Goal: Task Accomplishment & Management: Complete application form

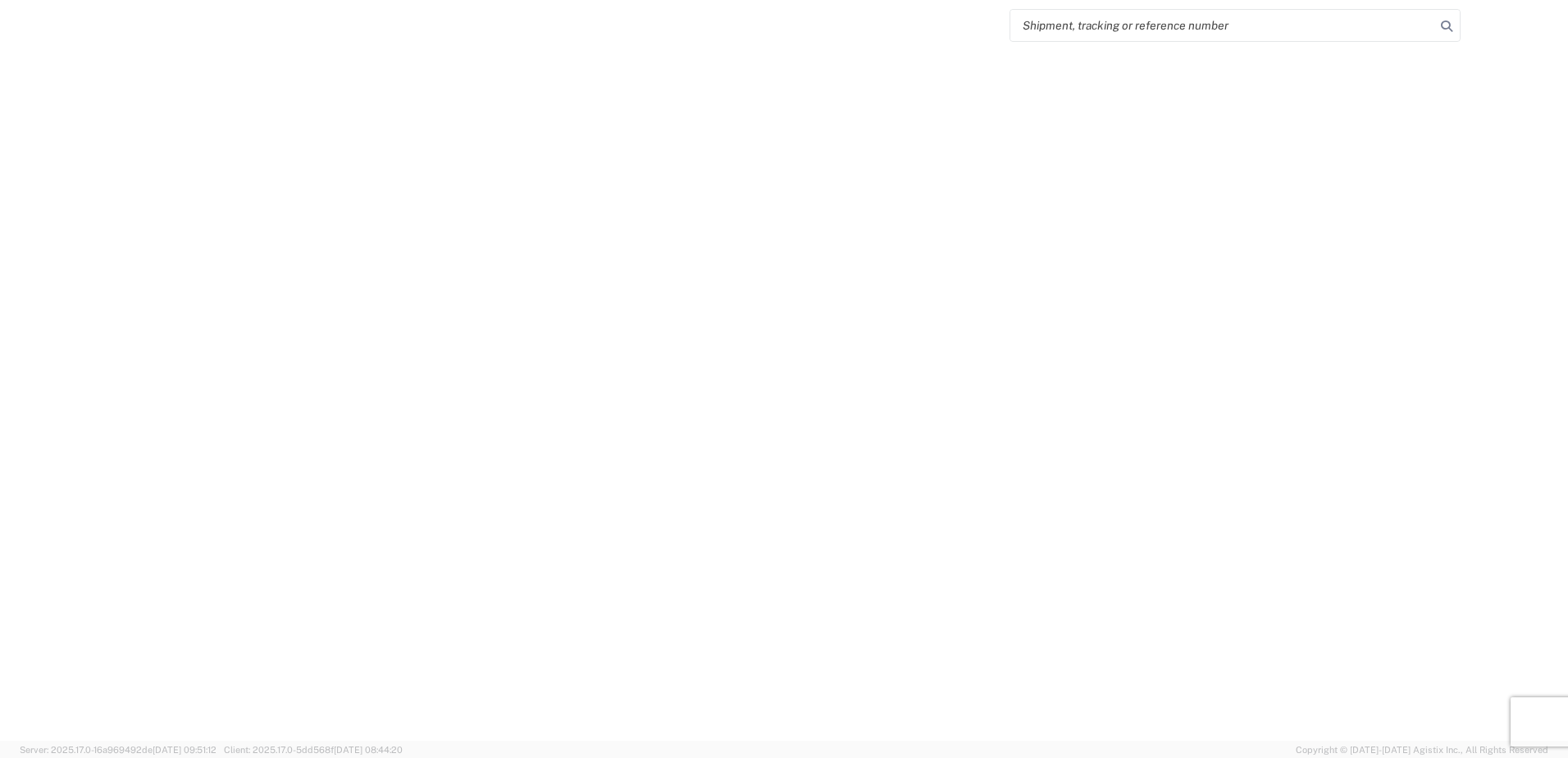
select select "FULL"
select select "LBS"
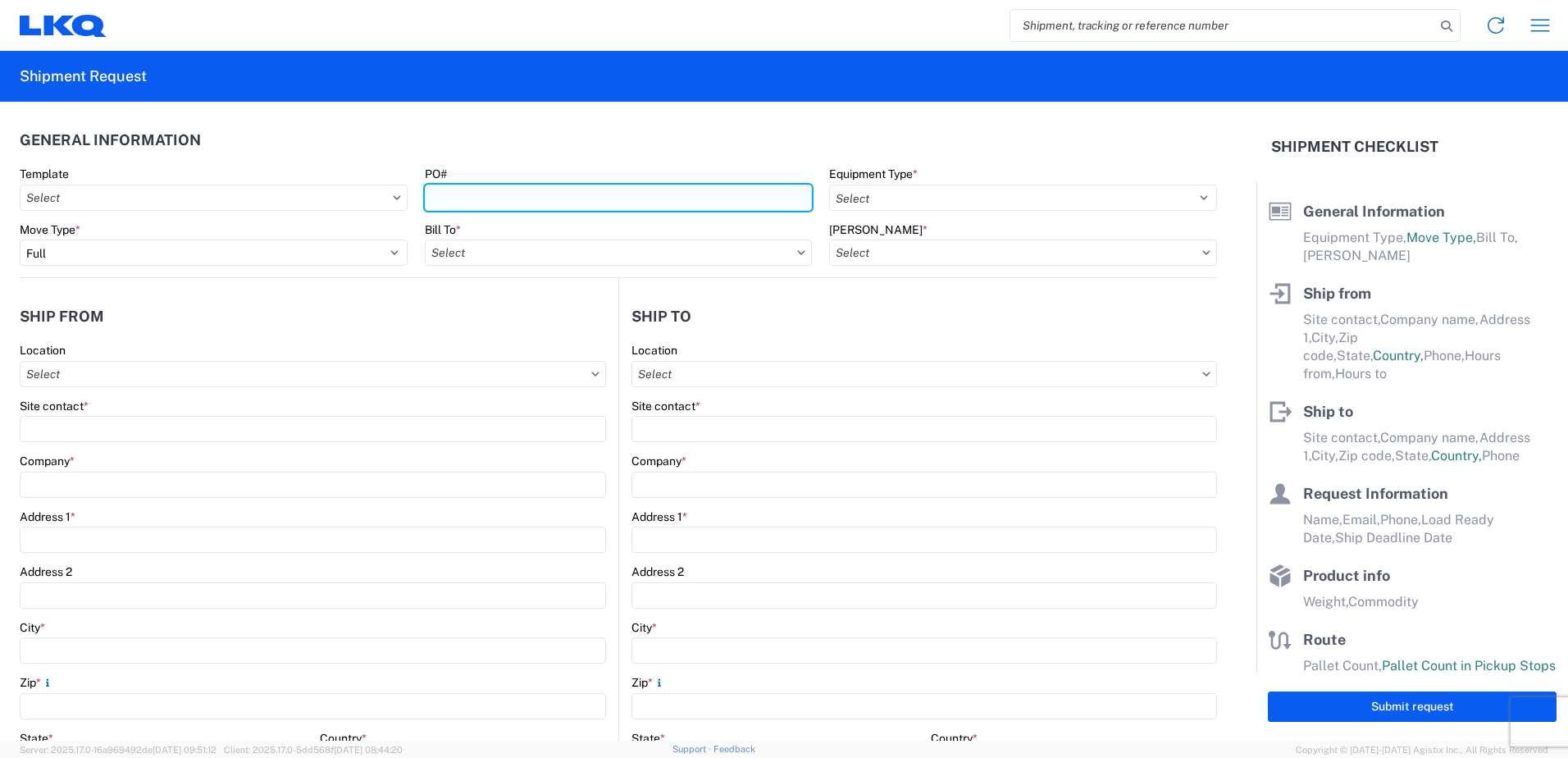
click at [519, 201] on input "PO#" at bounding box center [619, 198] width 388 height 26
type input "1729-169"
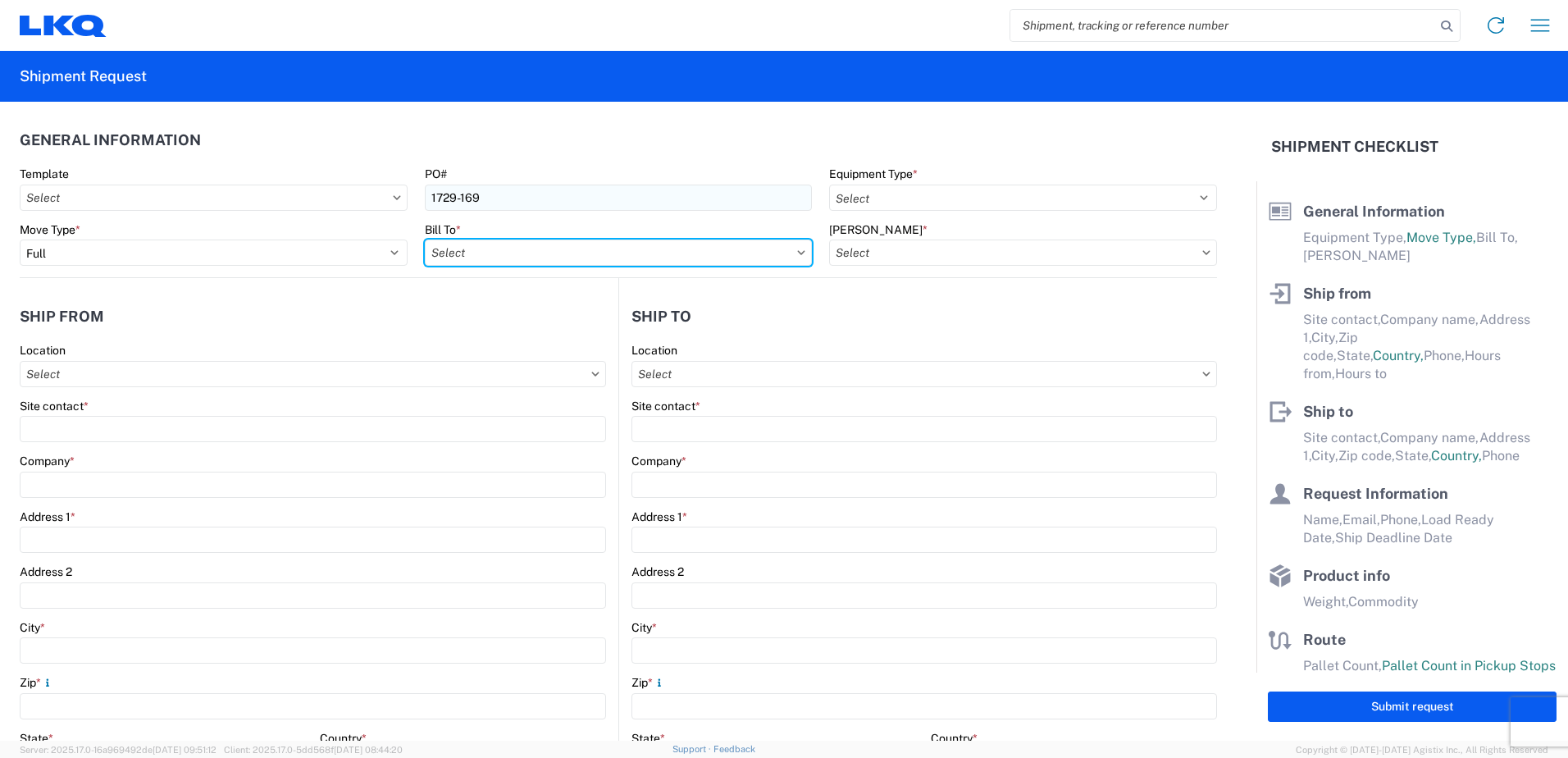
type input "1760 - LKQ Best Core"
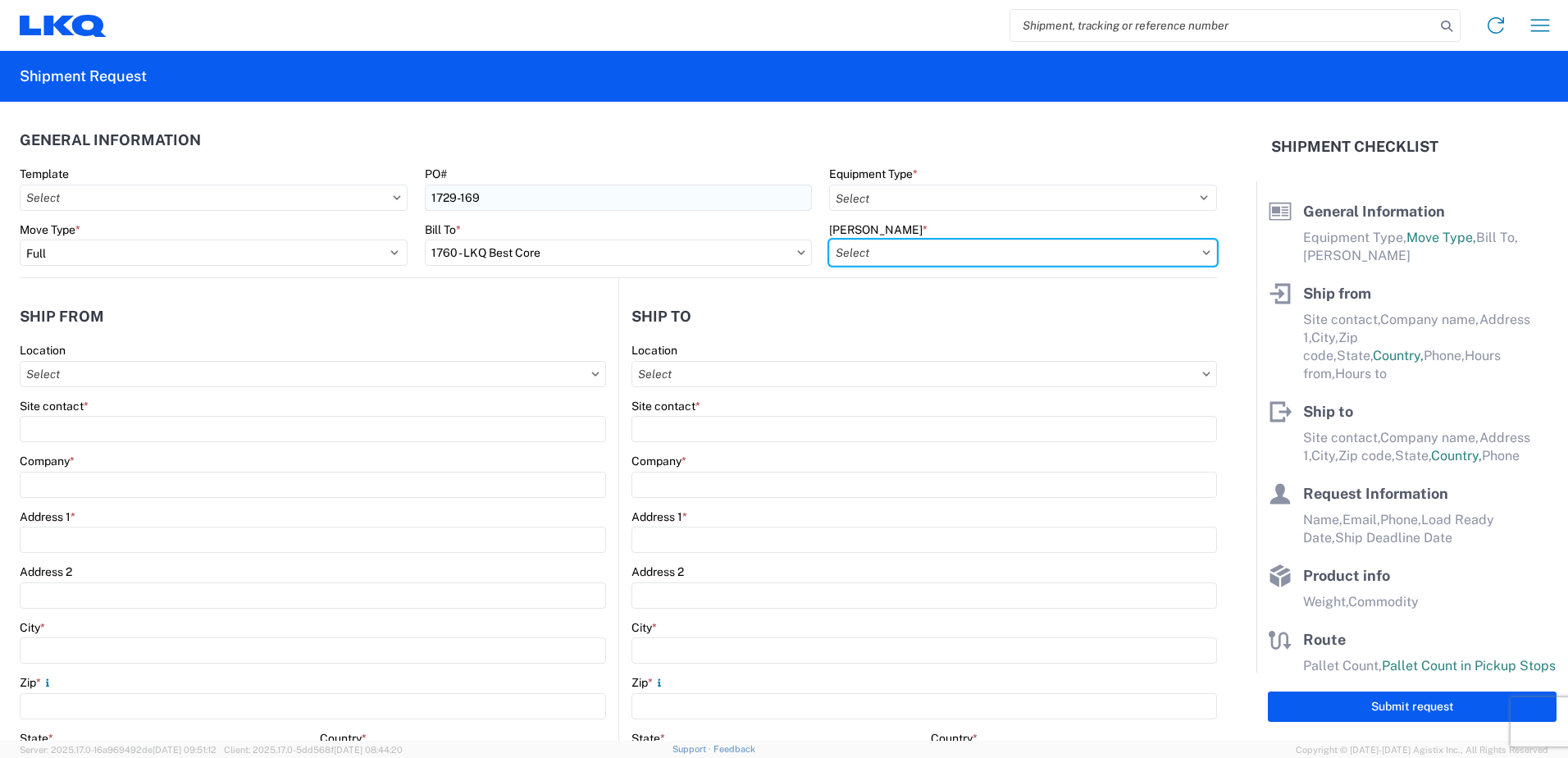
type input "1760-6300-66000-0000 - 1760 Freight Out"
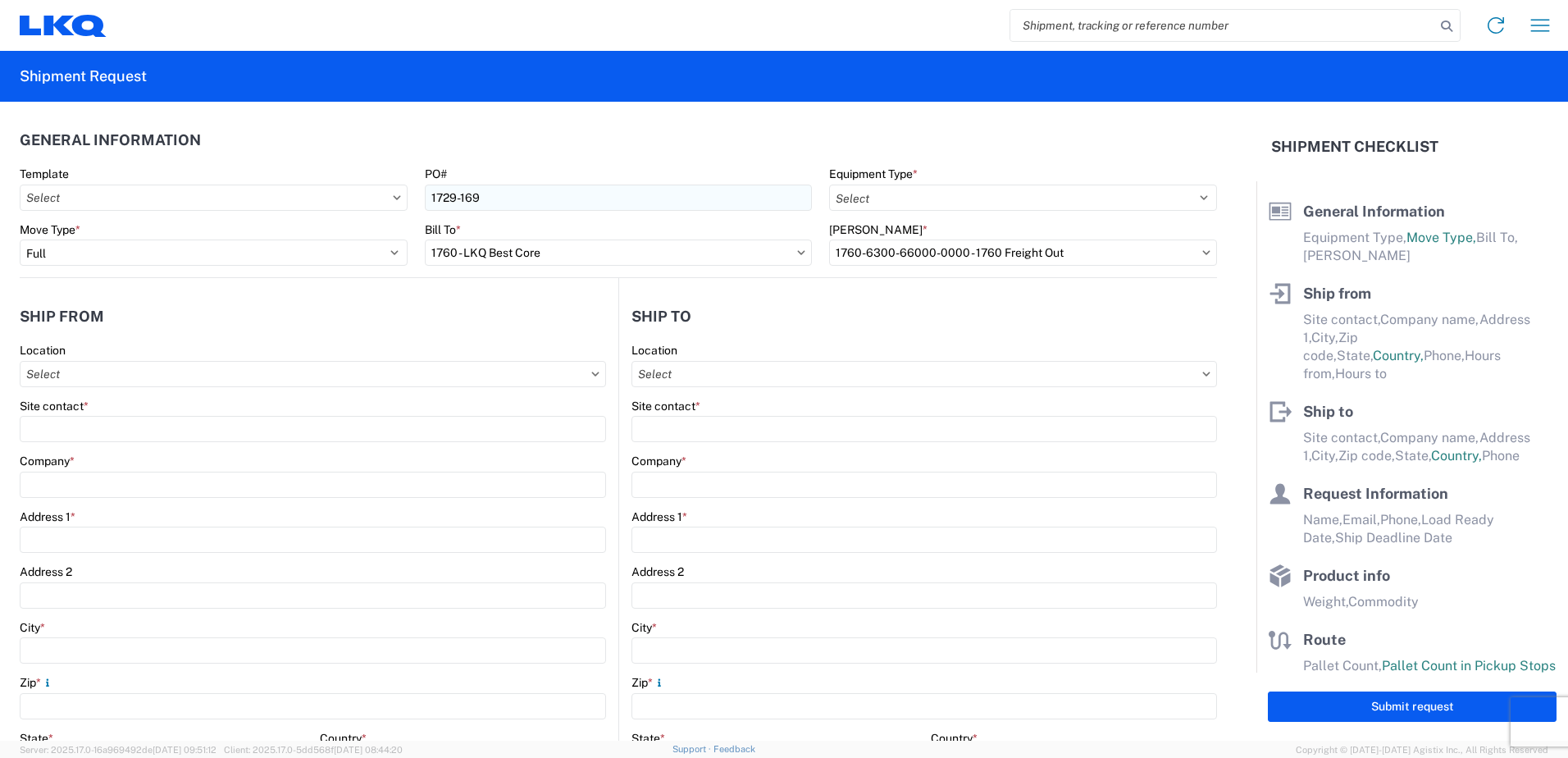
type input "1729 - LKQ [US_STATE]"
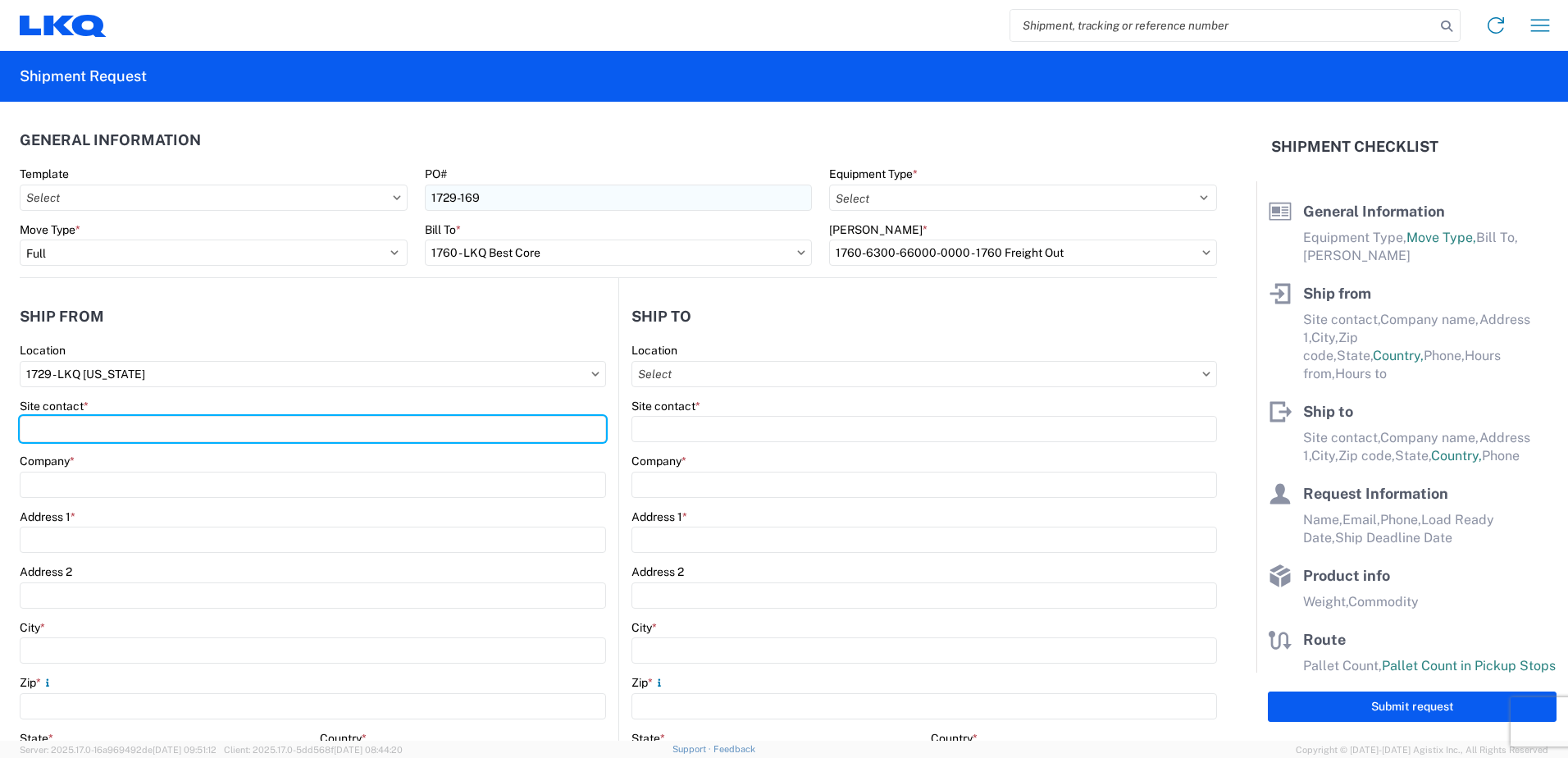
type input "[PERSON_NAME]"
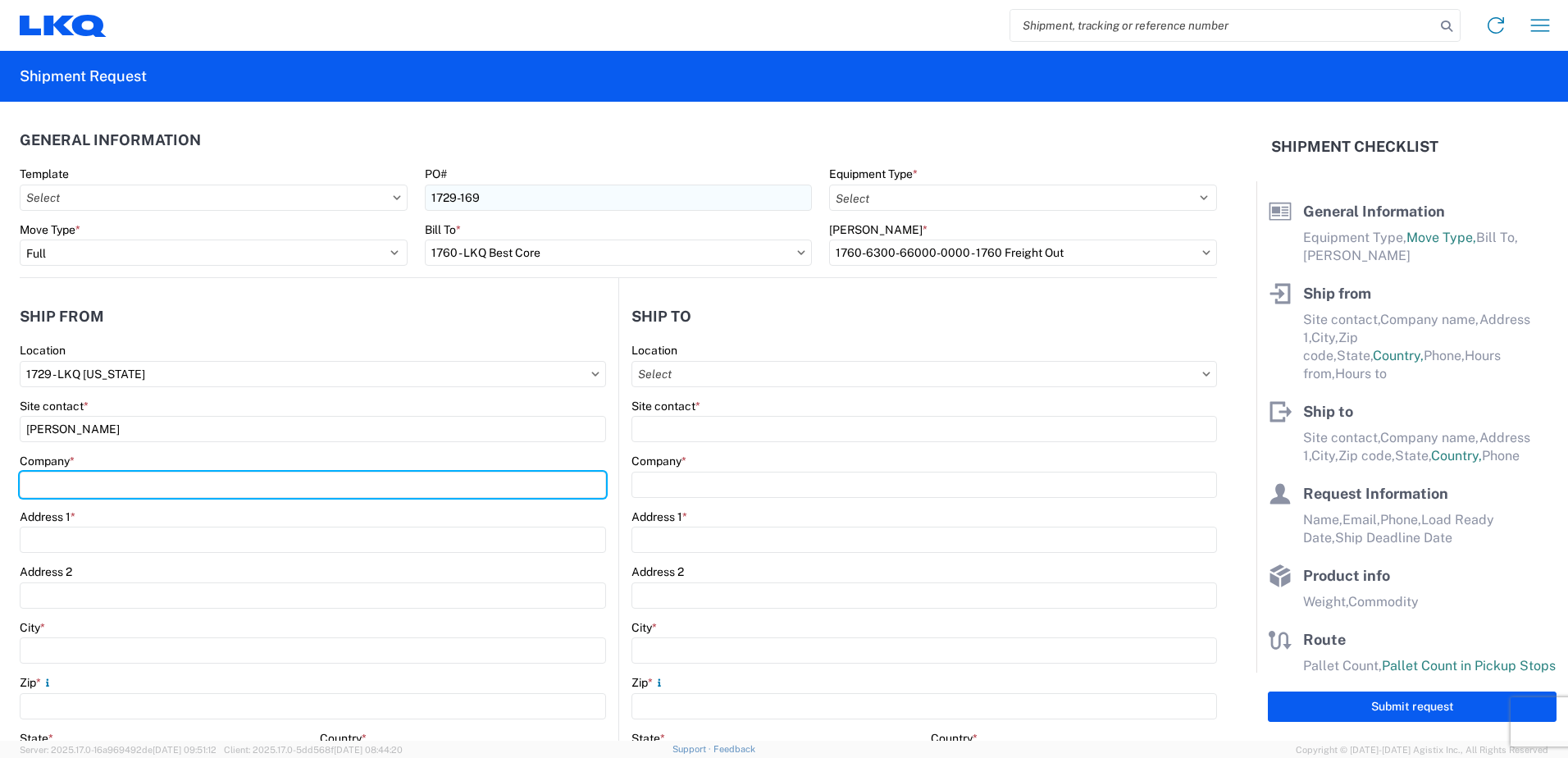
type input "LKQ Corporation"
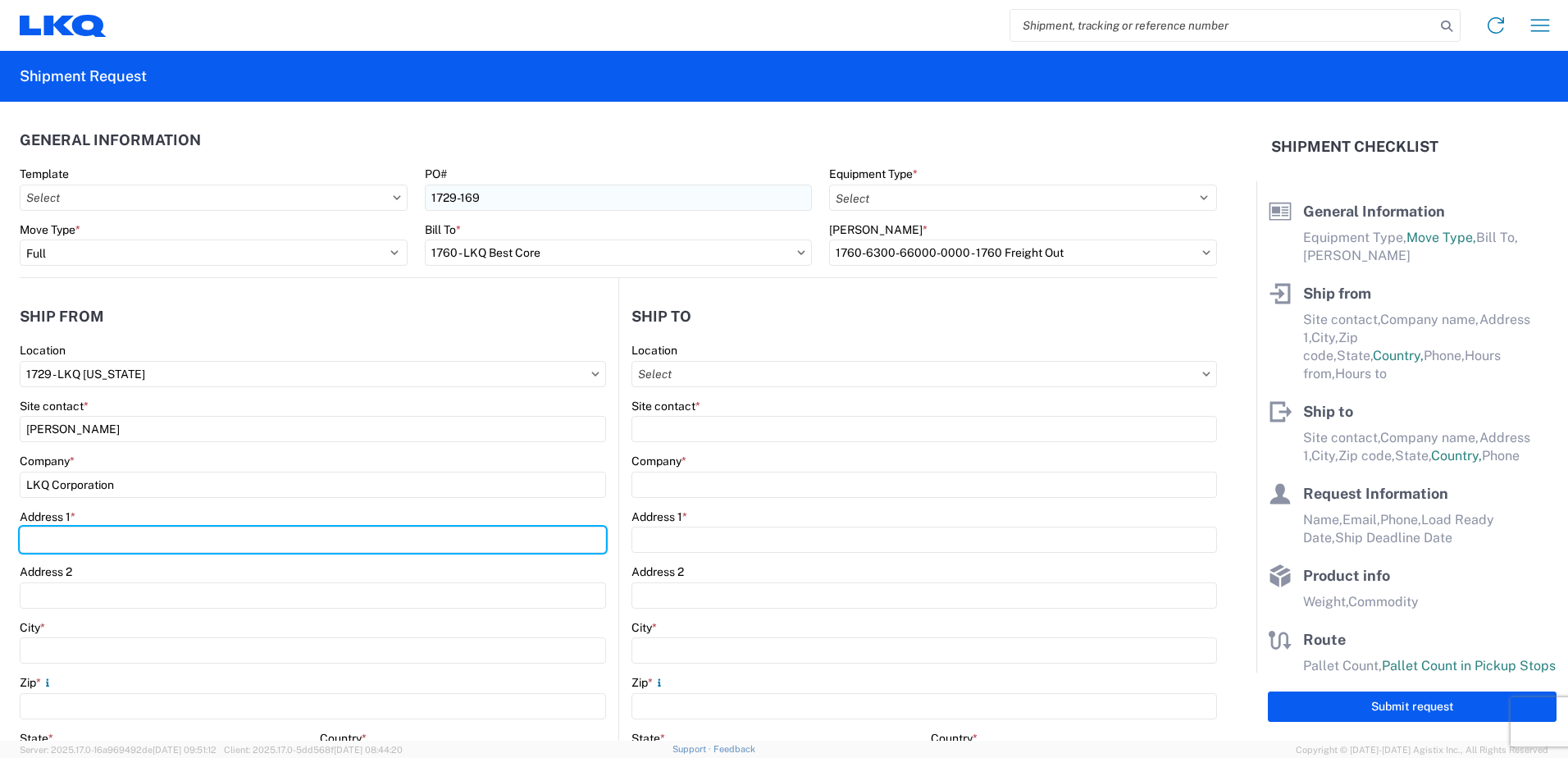
type input "[STREET_ADDRESS]"
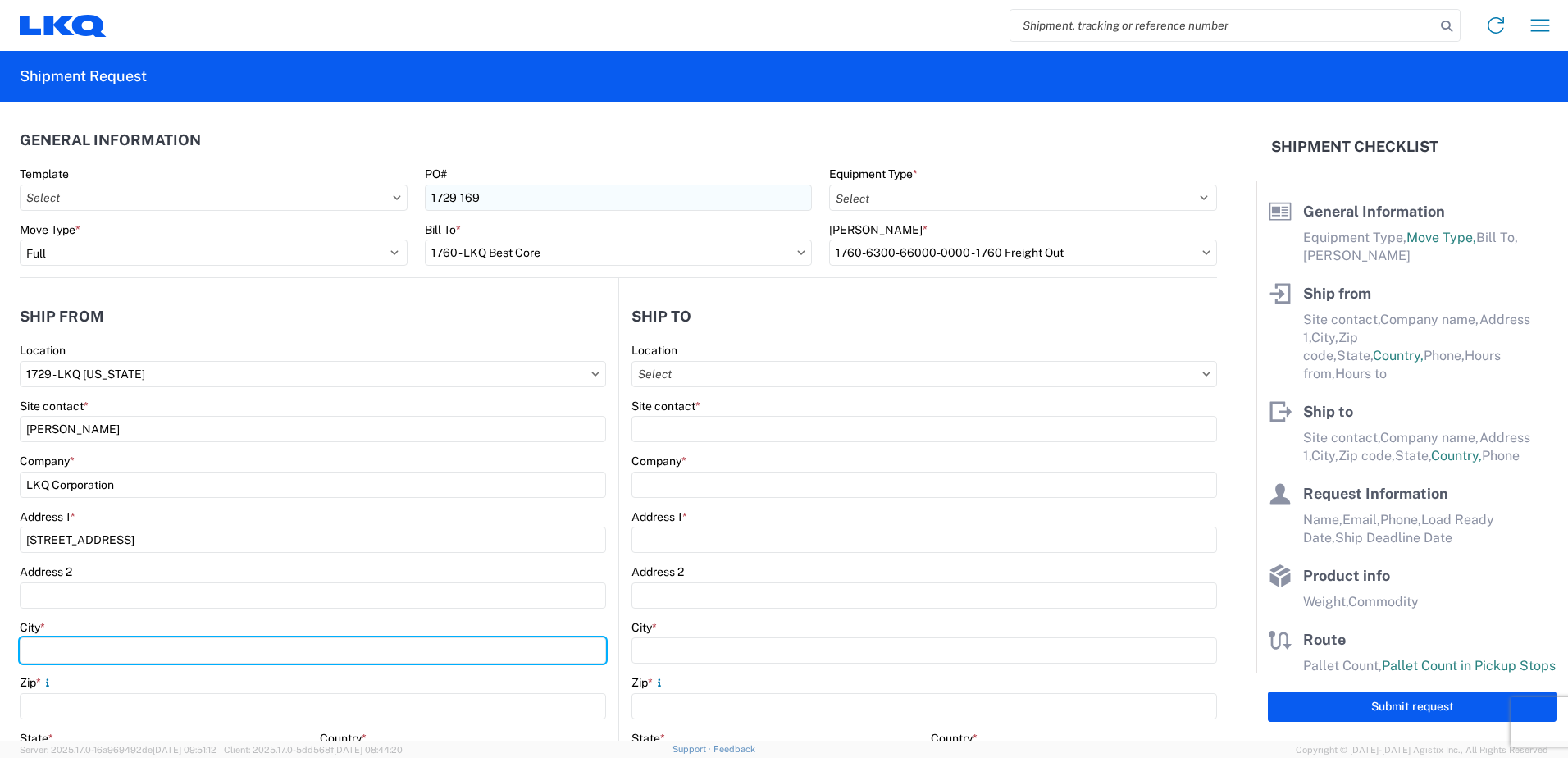
type input "[GEOGRAPHIC_DATA]"
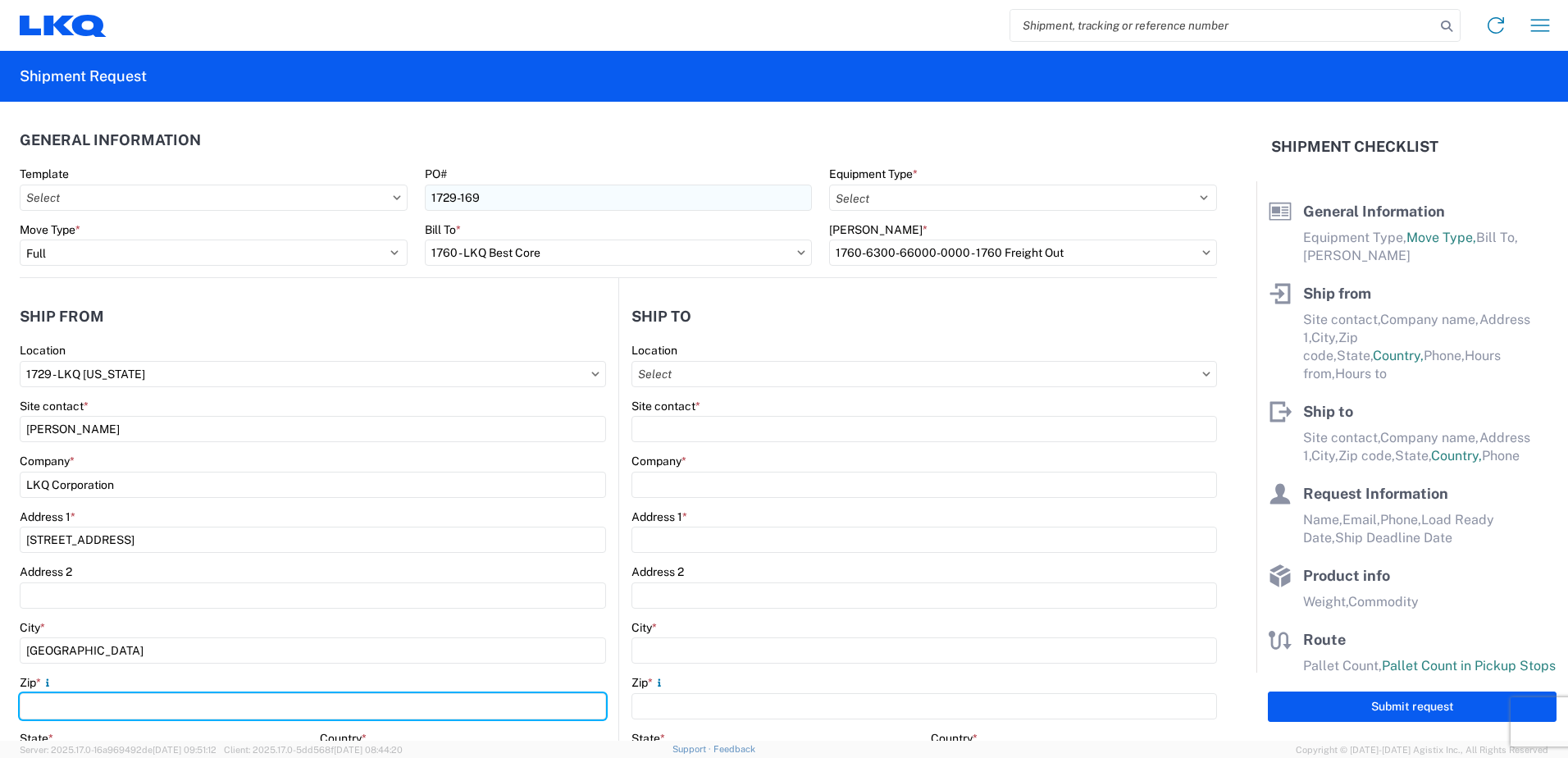
type input "87105"
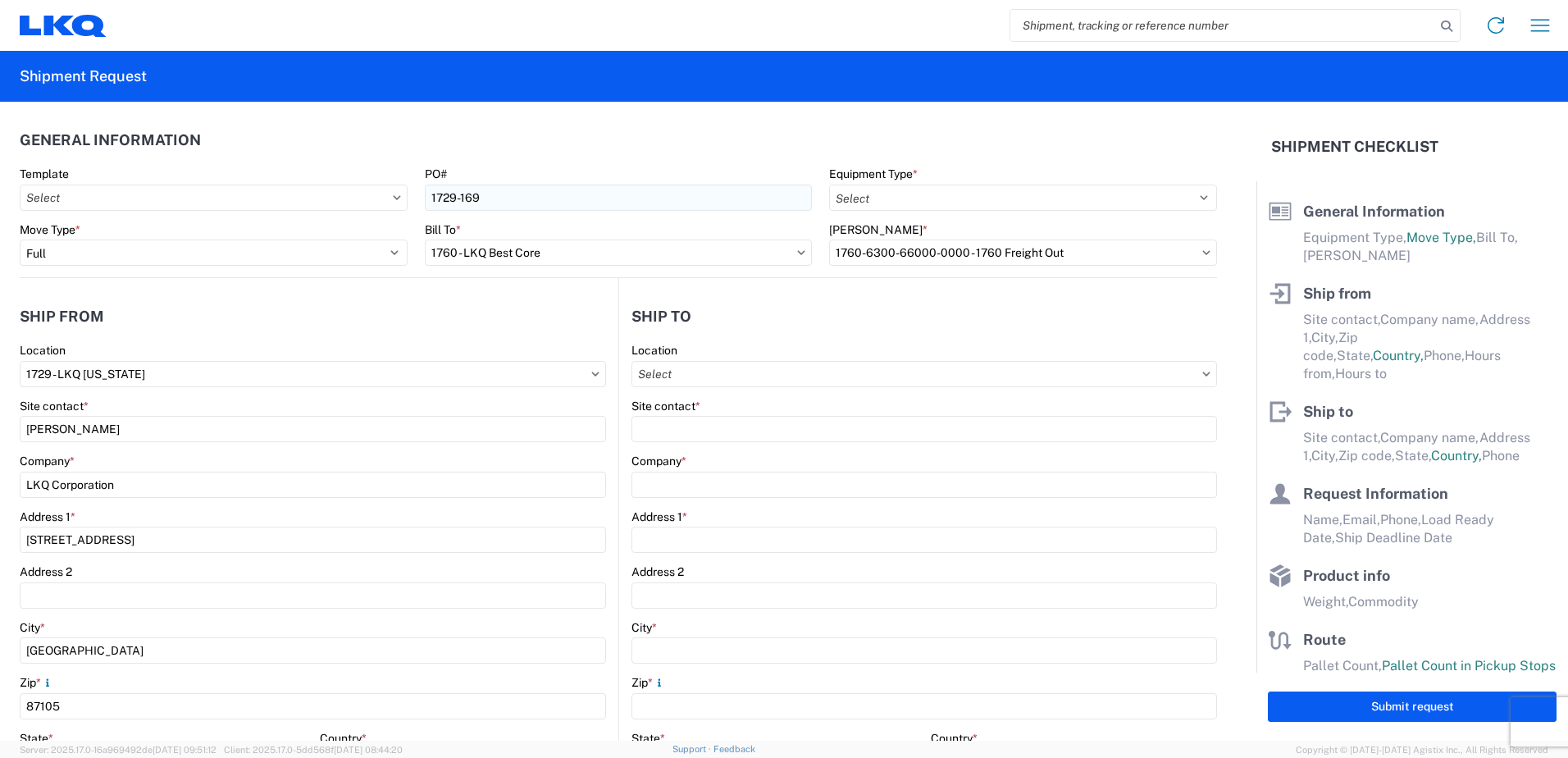
select select "NM"
type input "[EMAIL_ADDRESS][DOMAIN_NAME]"
type input "1760 - LKQ Best Core"
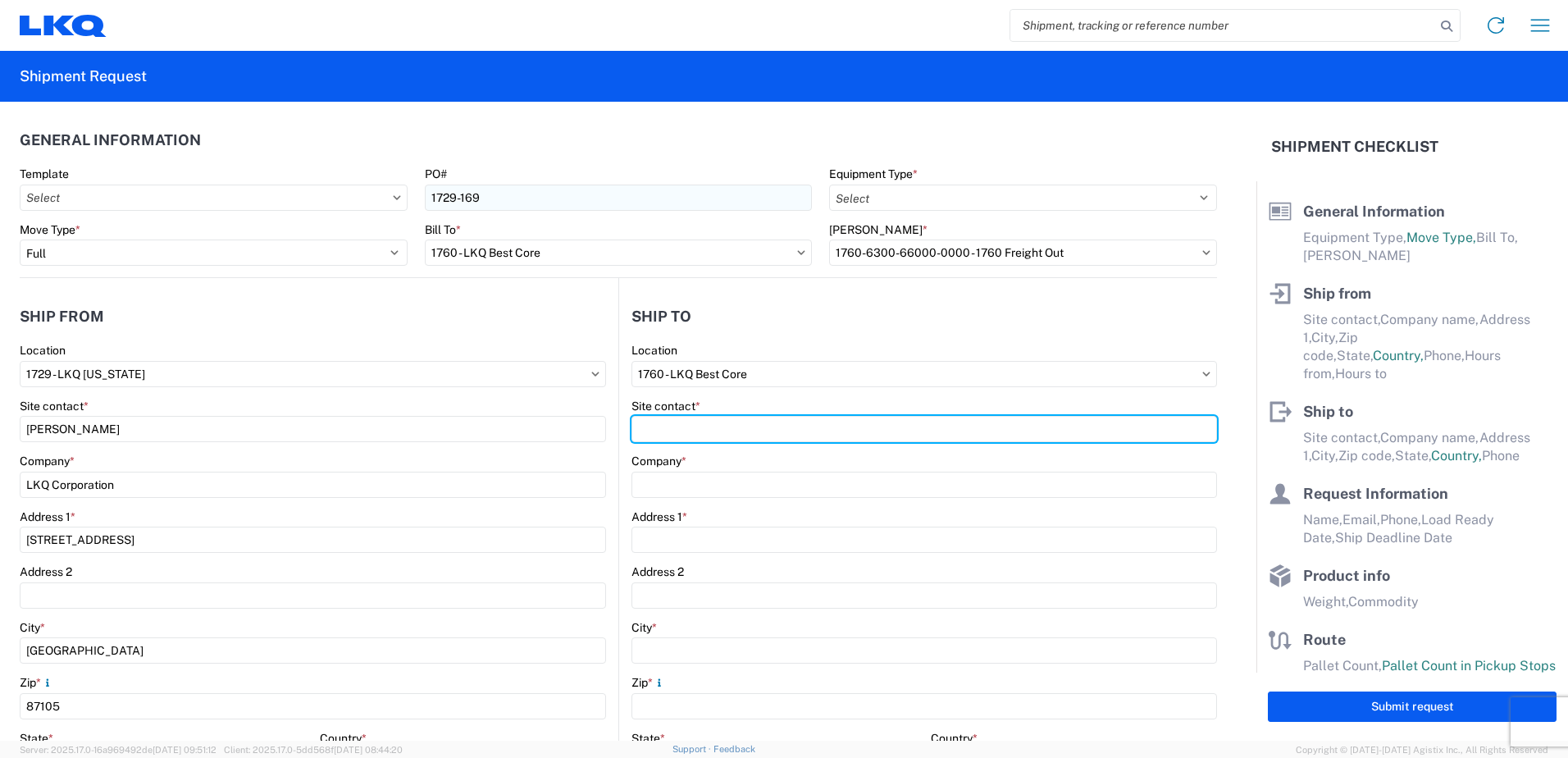
type input "Truckload Team"
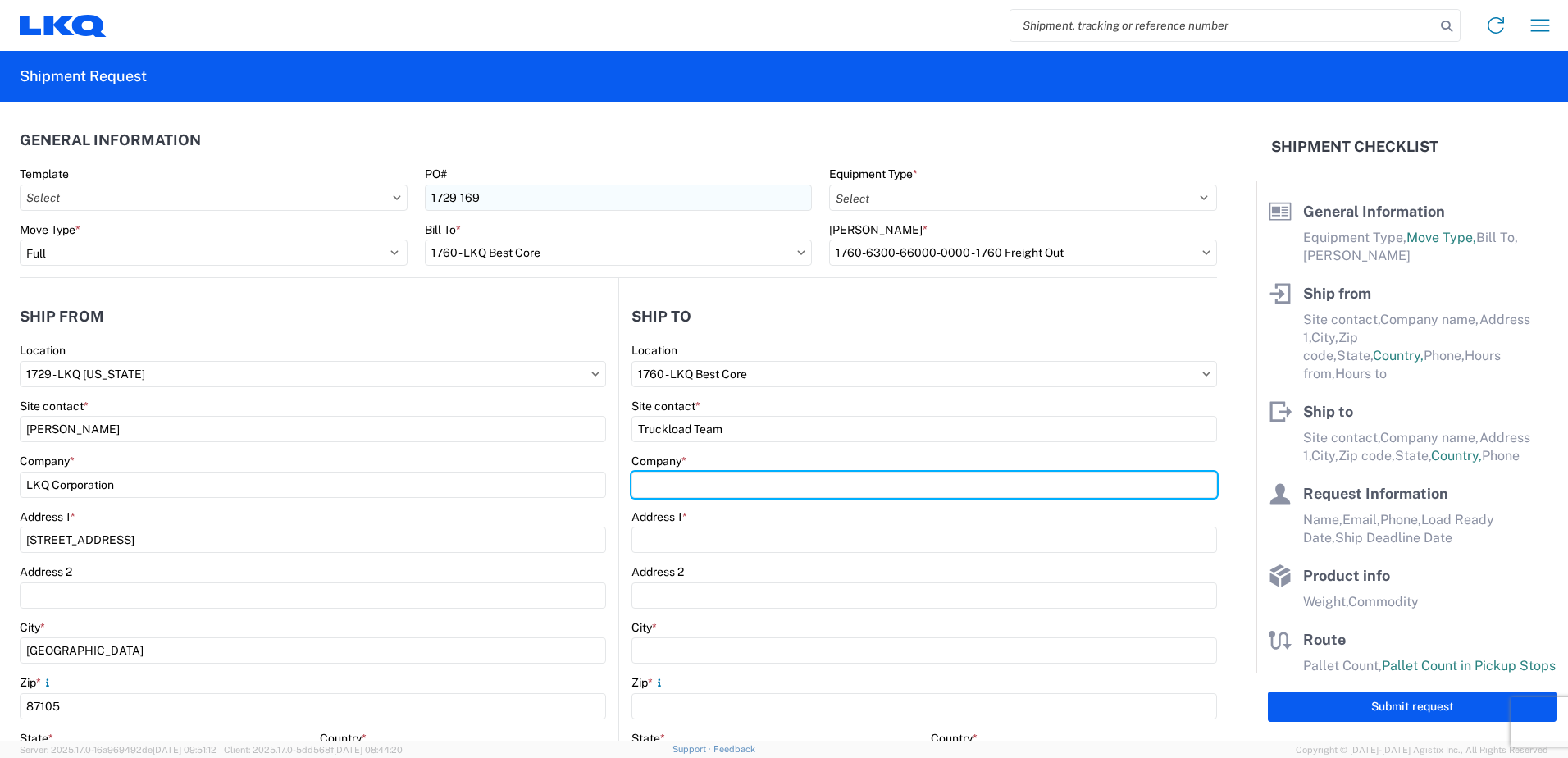
type input "LKQ Corporation"
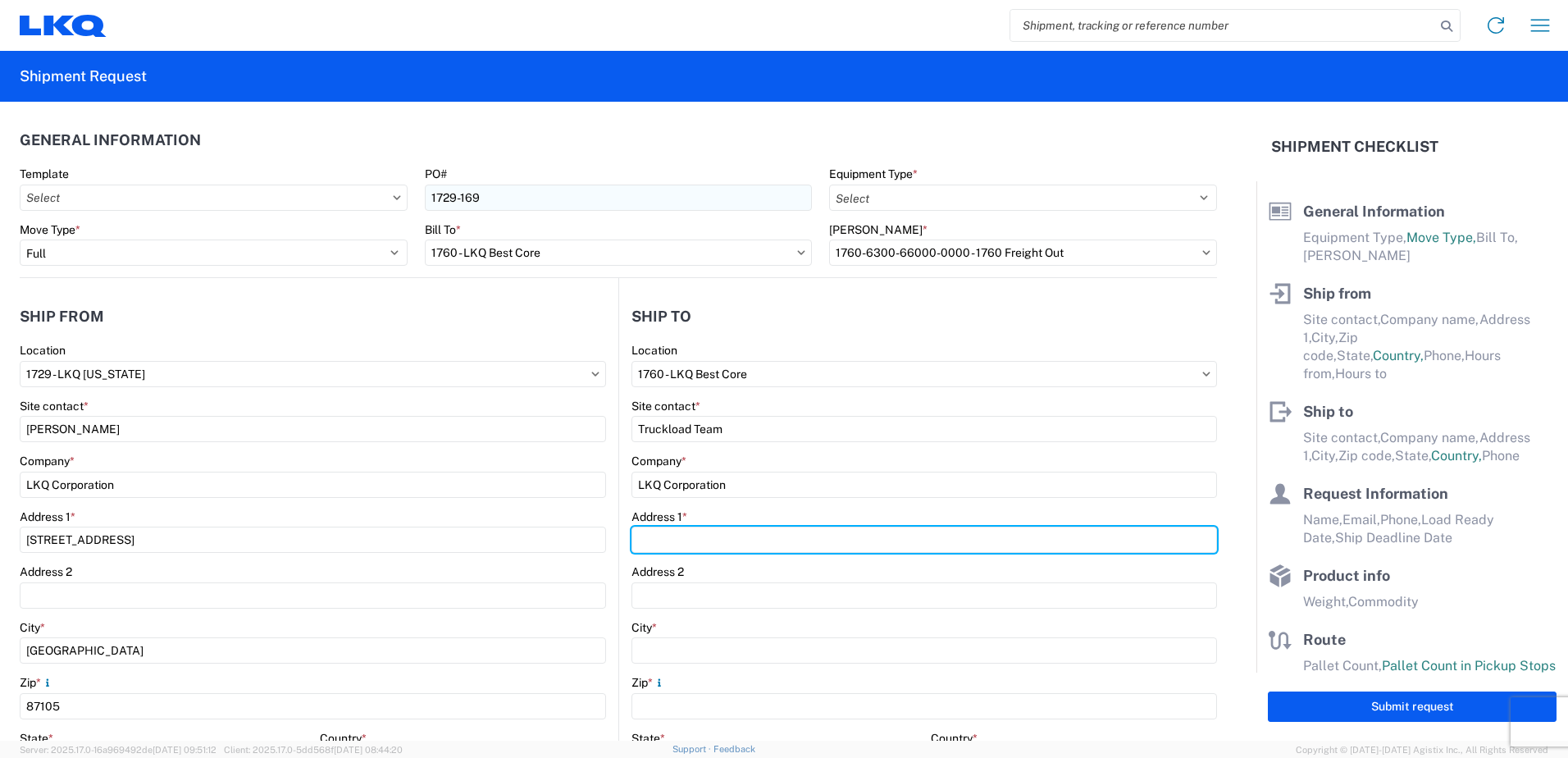
type input "[STREET_ADDRESS]"
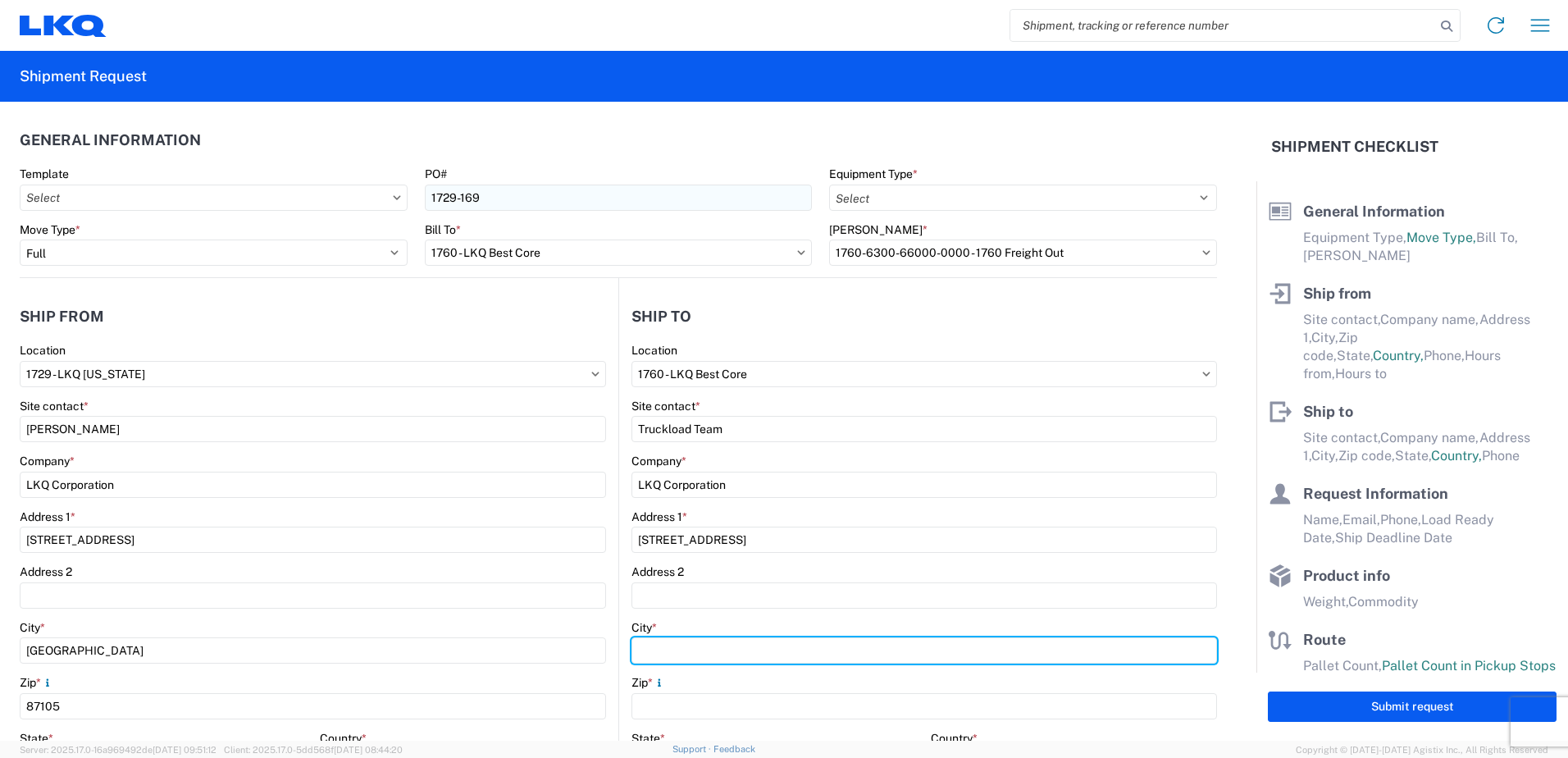
type input "[GEOGRAPHIC_DATA]"
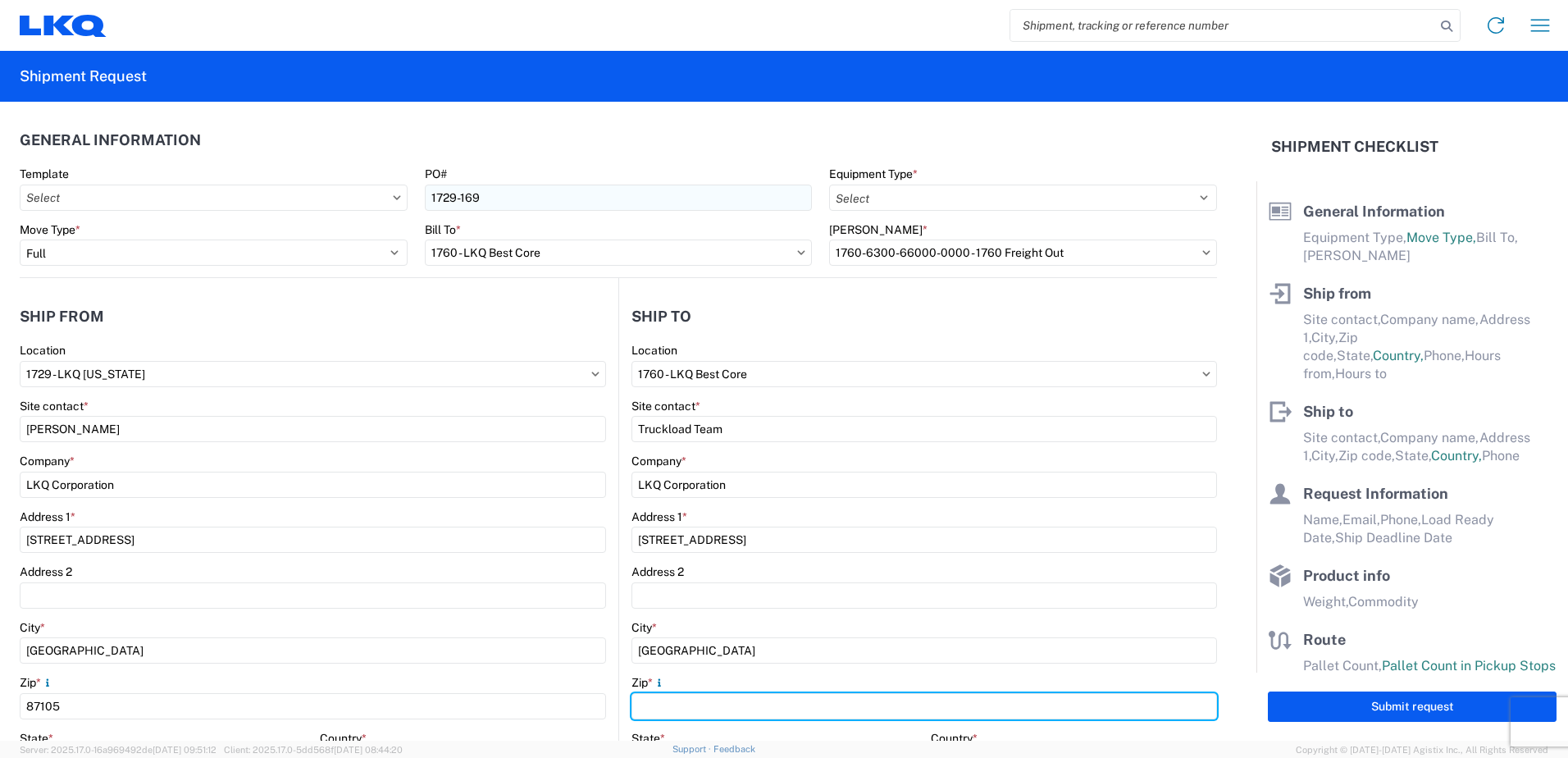
type input "77038"
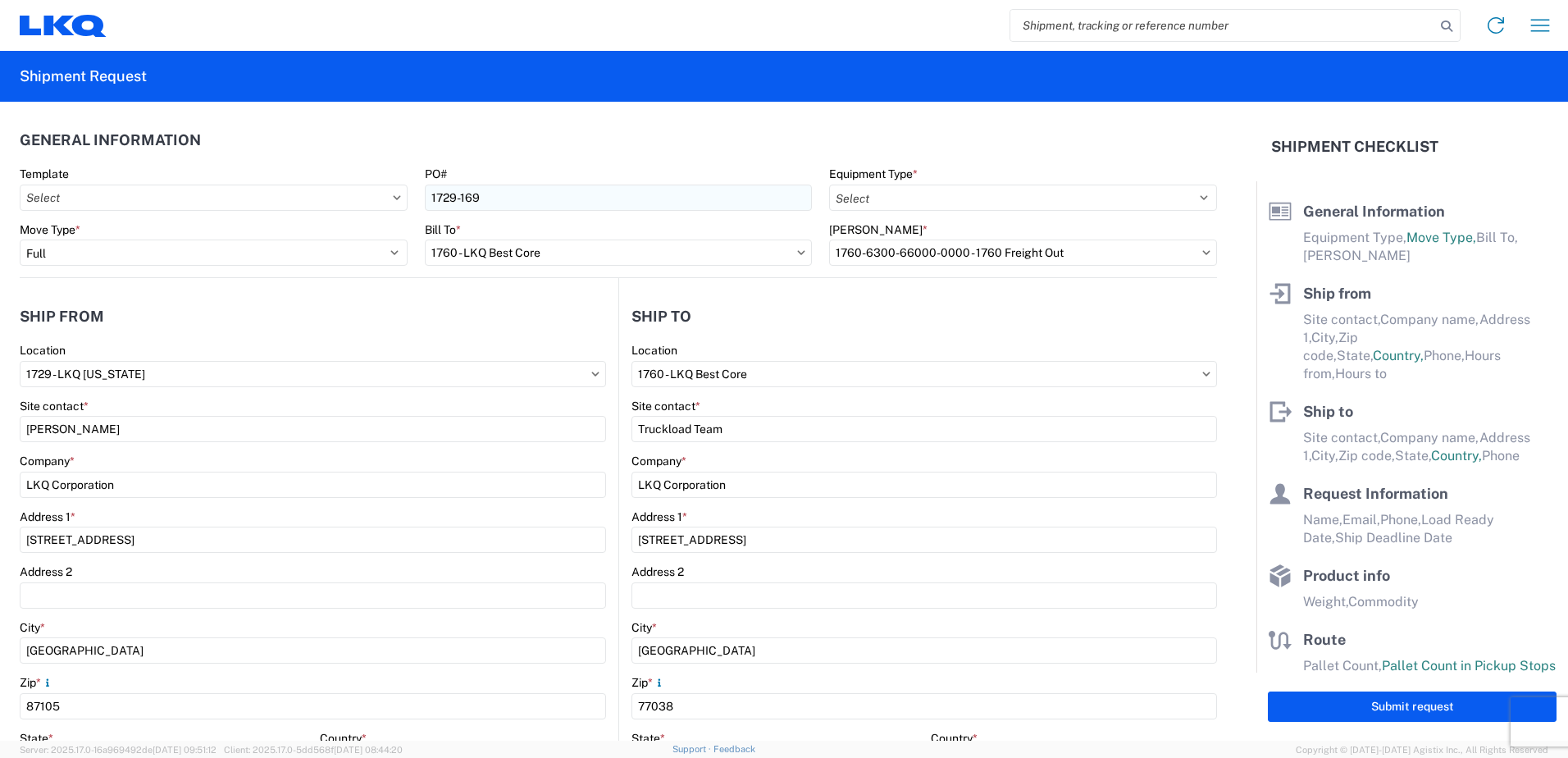
select select "[GEOGRAPHIC_DATA]"
type input "[PERSON_NAME]"
type input "[EMAIL_ADDRESS][DOMAIN_NAME]"
type input "4802959024"
type input "[DATE]"
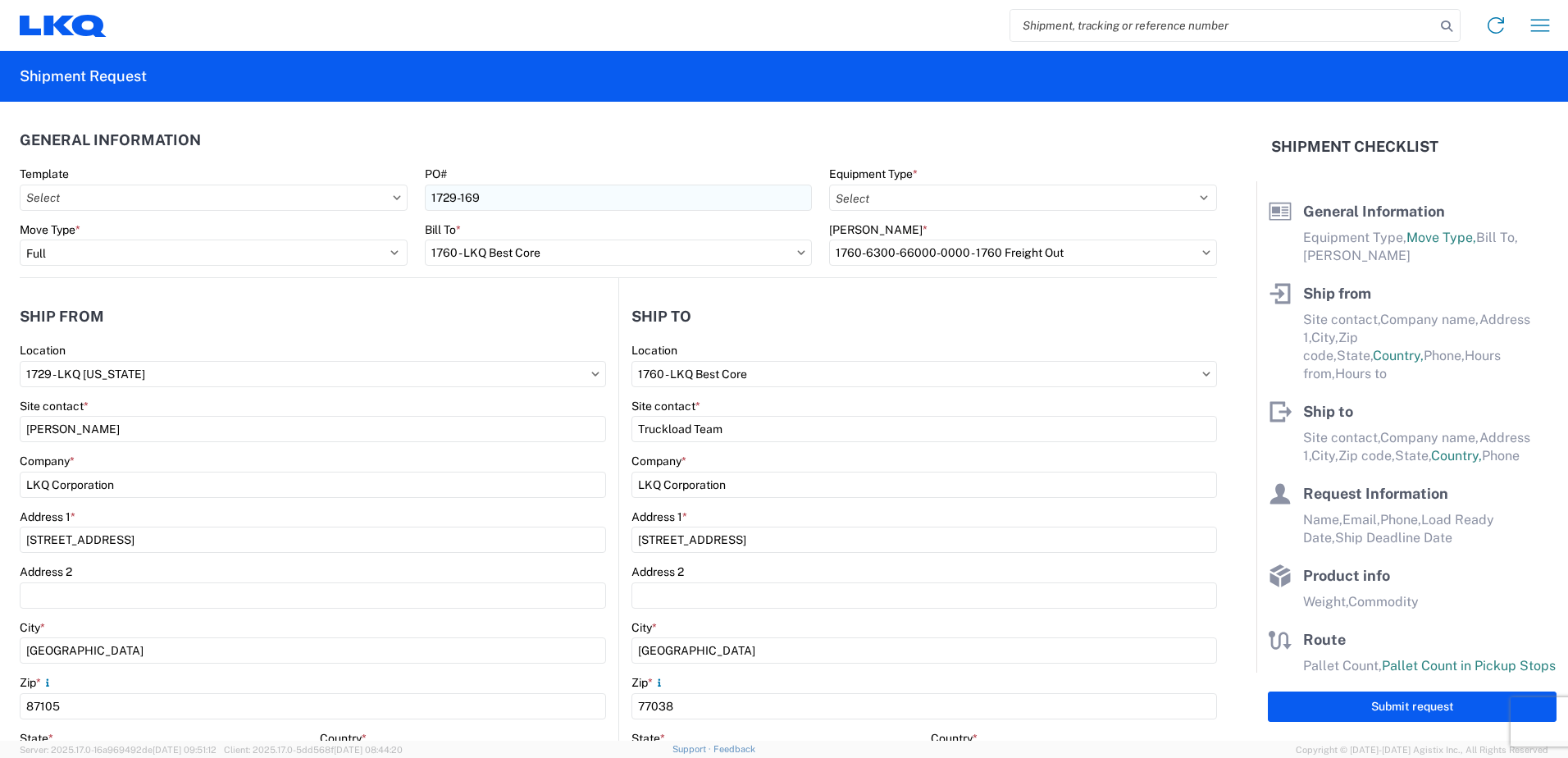
type input "[DATE]"
type input "42000"
type input "Engines, Transmissions"
type input "22"
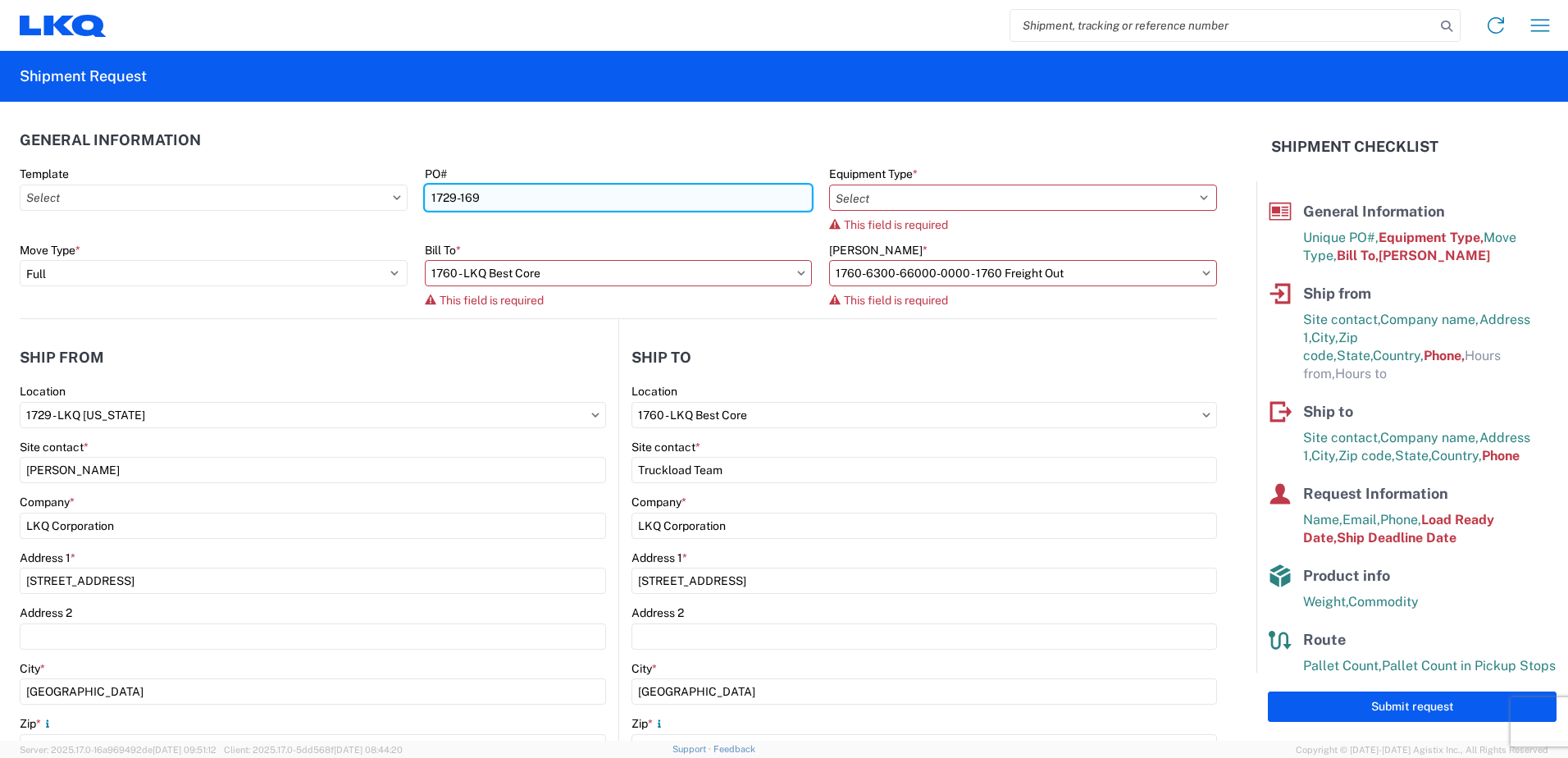
click at [490, 190] on input "1729-169" at bounding box center [619, 198] width 388 height 26
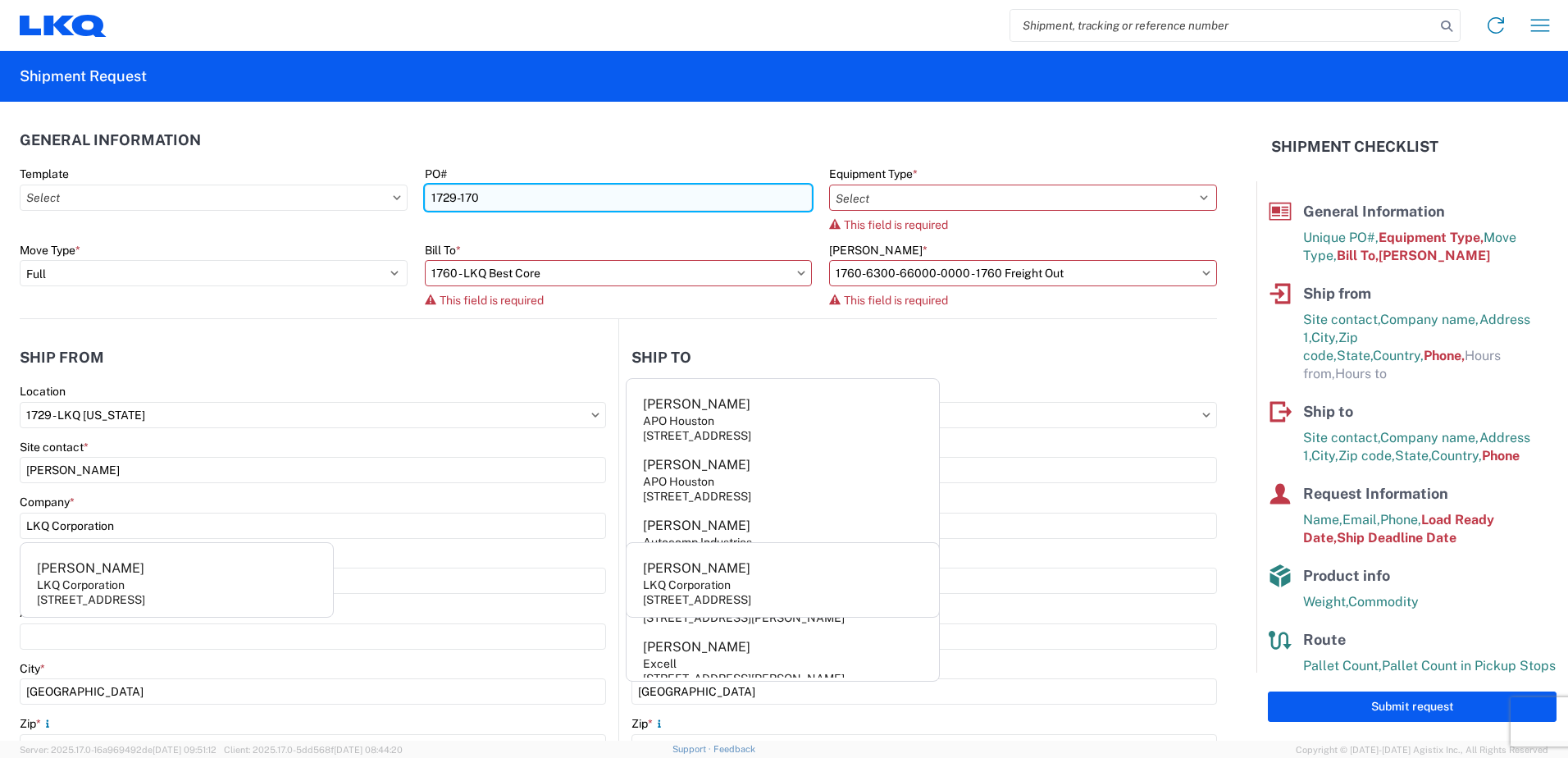
type input "1729-170"
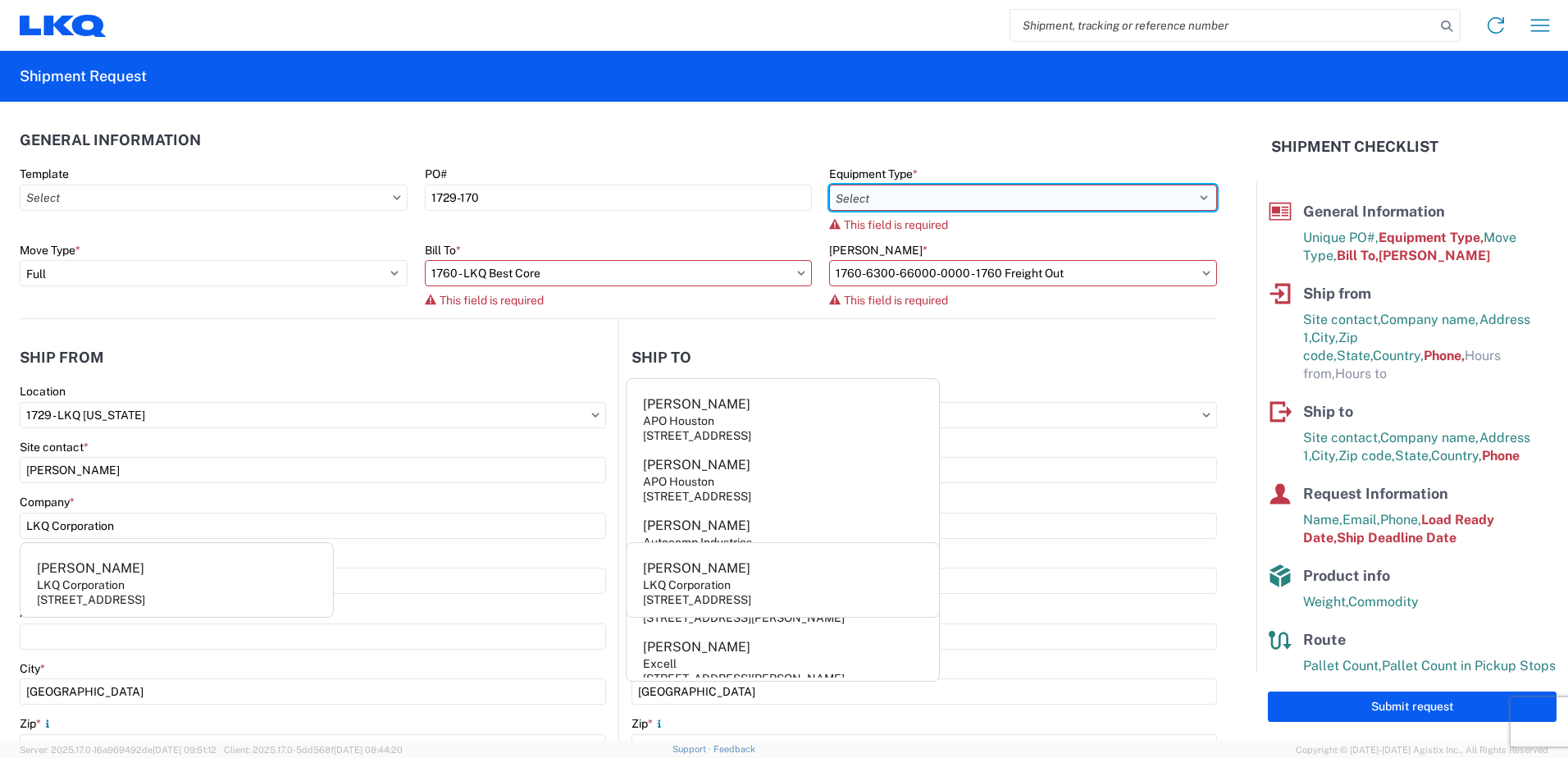
click at [971, 194] on select "Select 53’ Dry Van Flatbed Dropdeck (van) Lowboy (flatbed) Rail" at bounding box center [1023, 198] width 388 height 26
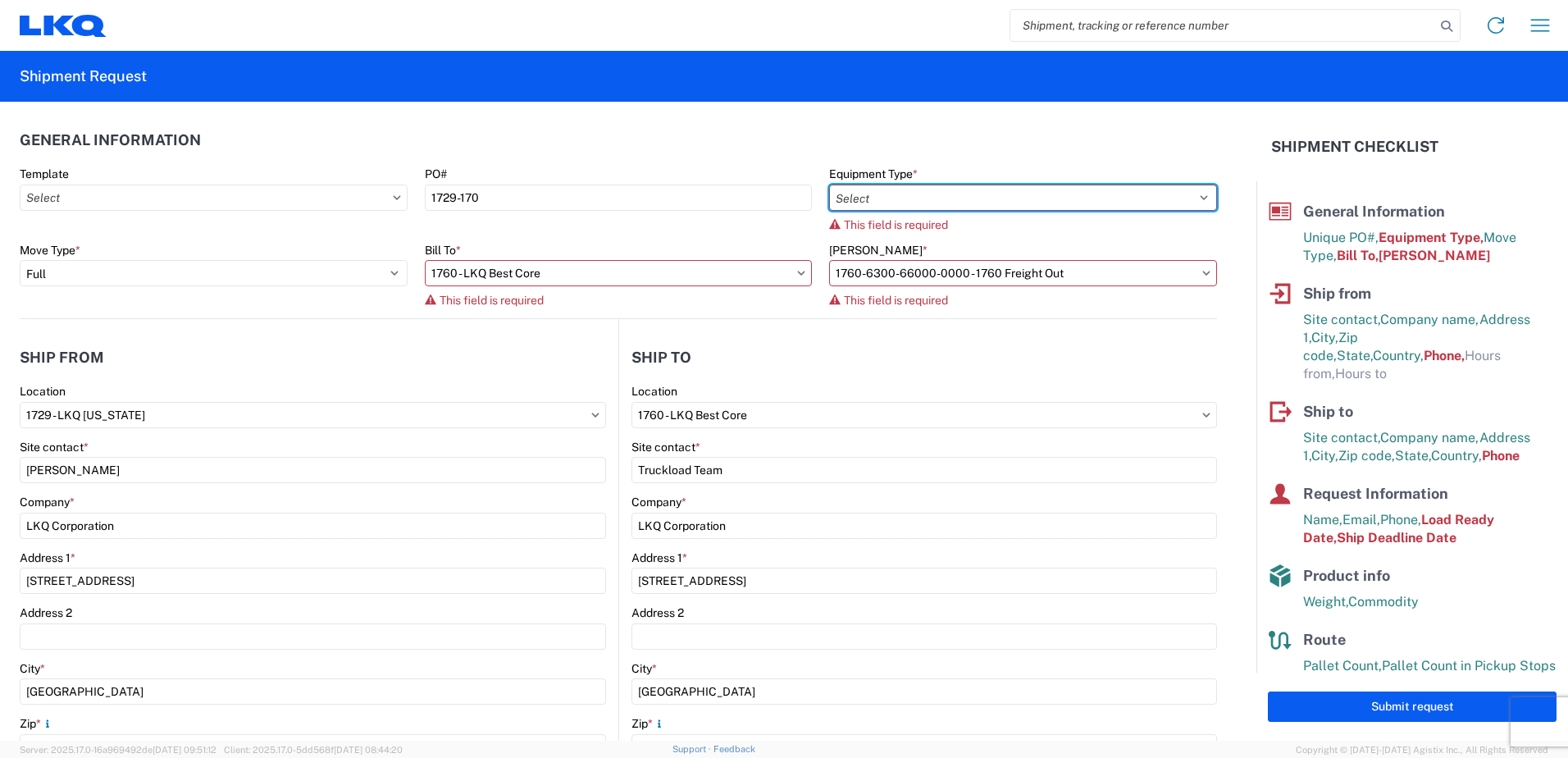
select select "STDV"
click at [829, 185] on select "Select 53’ Dry Van Flatbed Dropdeck (van) Lowboy (flatbed) Rail" at bounding box center [1023, 198] width 388 height 26
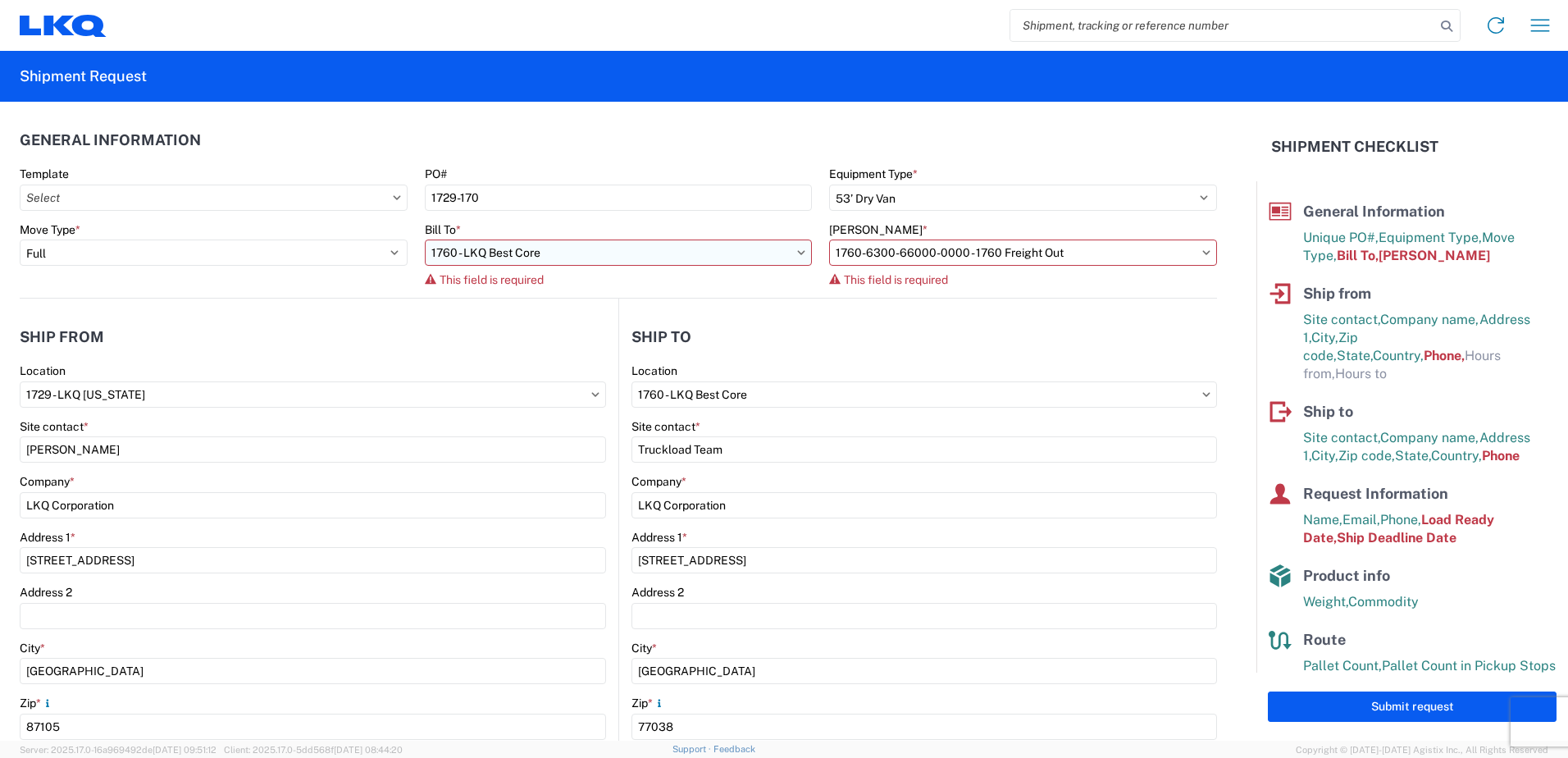
click at [590, 259] on input "1760 - LKQ Best Core" at bounding box center [619, 252] width 388 height 26
type input "1760"
click at [556, 331] on div "1760 - LKQ Best Core" at bounding box center [568, 325] width 287 height 26
click at [1025, 253] on input "[PERSON_NAME] *" at bounding box center [1023, 252] width 388 height 26
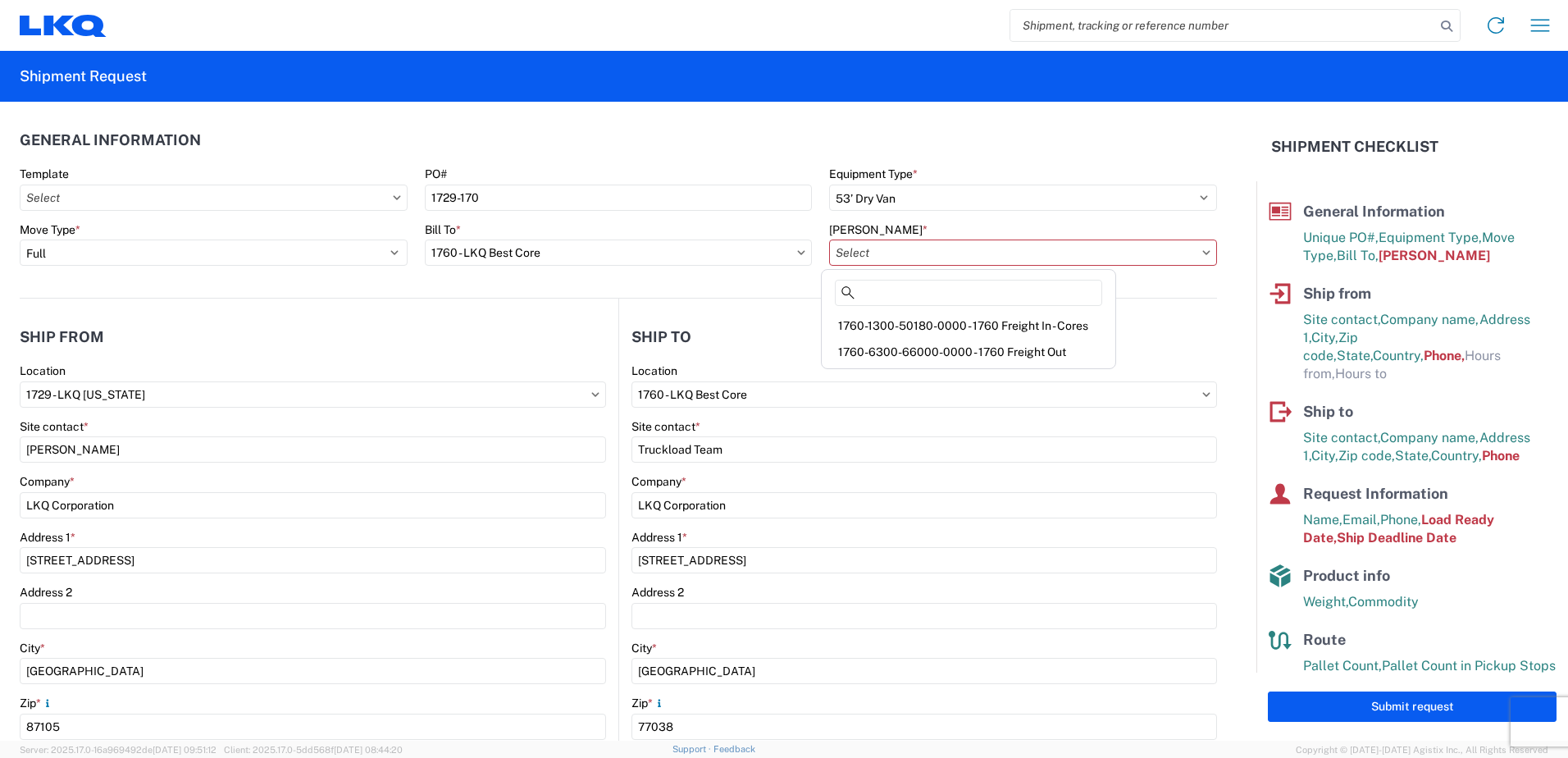
click at [962, 345] on div "1760-6300-66000-0000 - 1760 Freight Out" at bounding box center [968, 351] width 287 height 26
type input "1760-6300-66000-0000 - 1760 Freight Out"
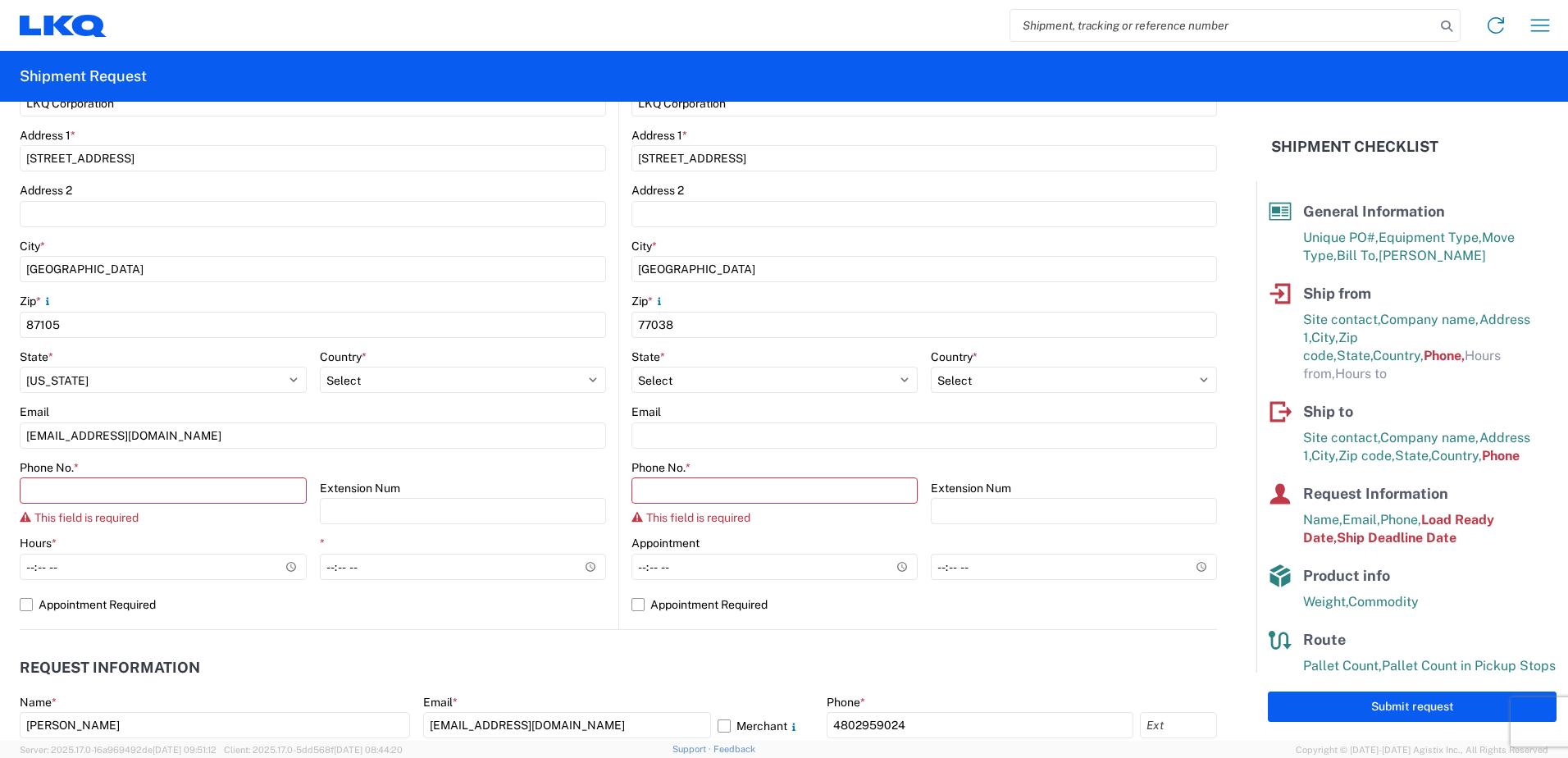
scroll to position [410, 0]
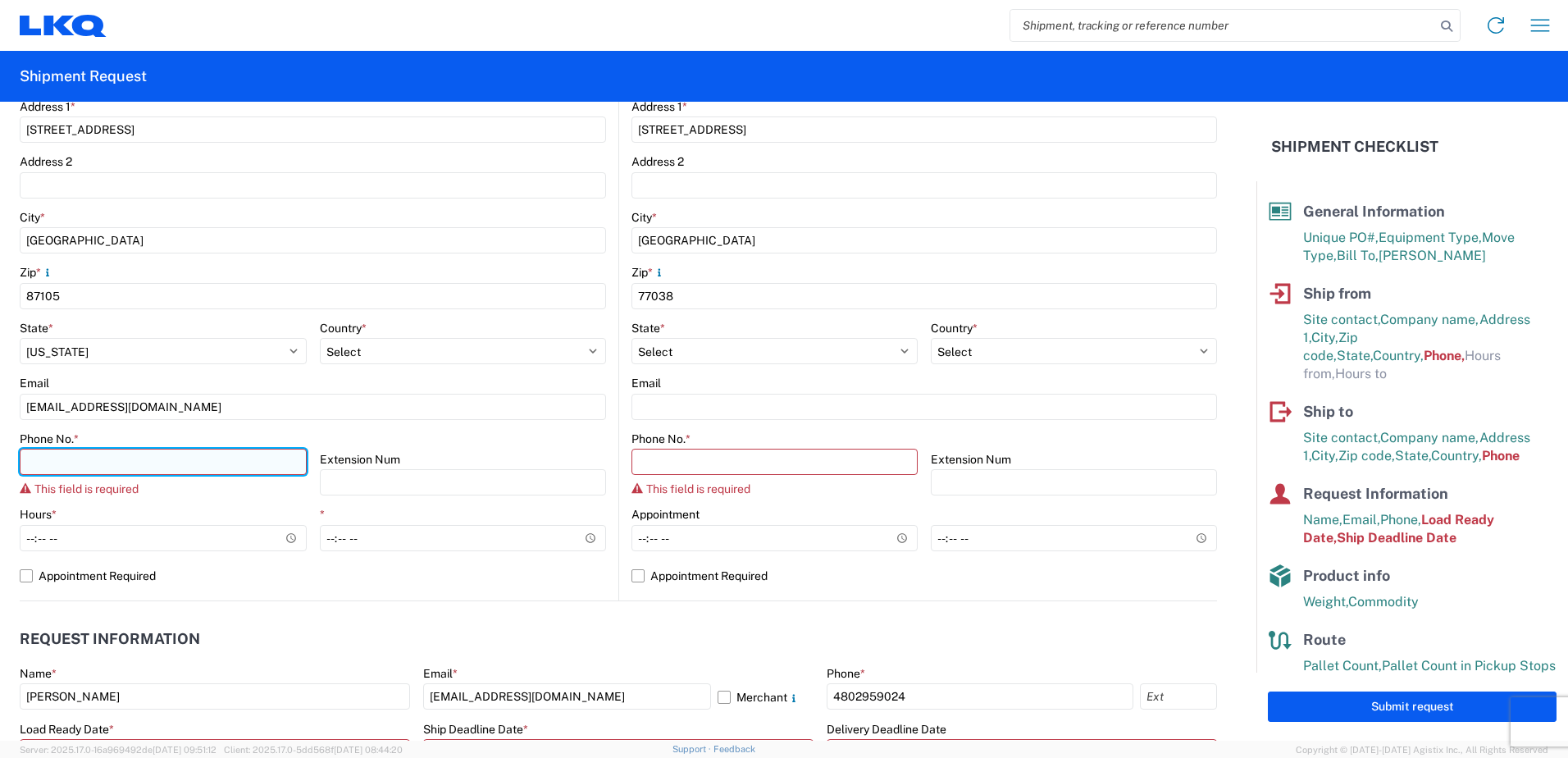
click at [113, 453] on input "Phone No. *" at bounding box center [163, 461] width 287 height 26
type input "4802959024"
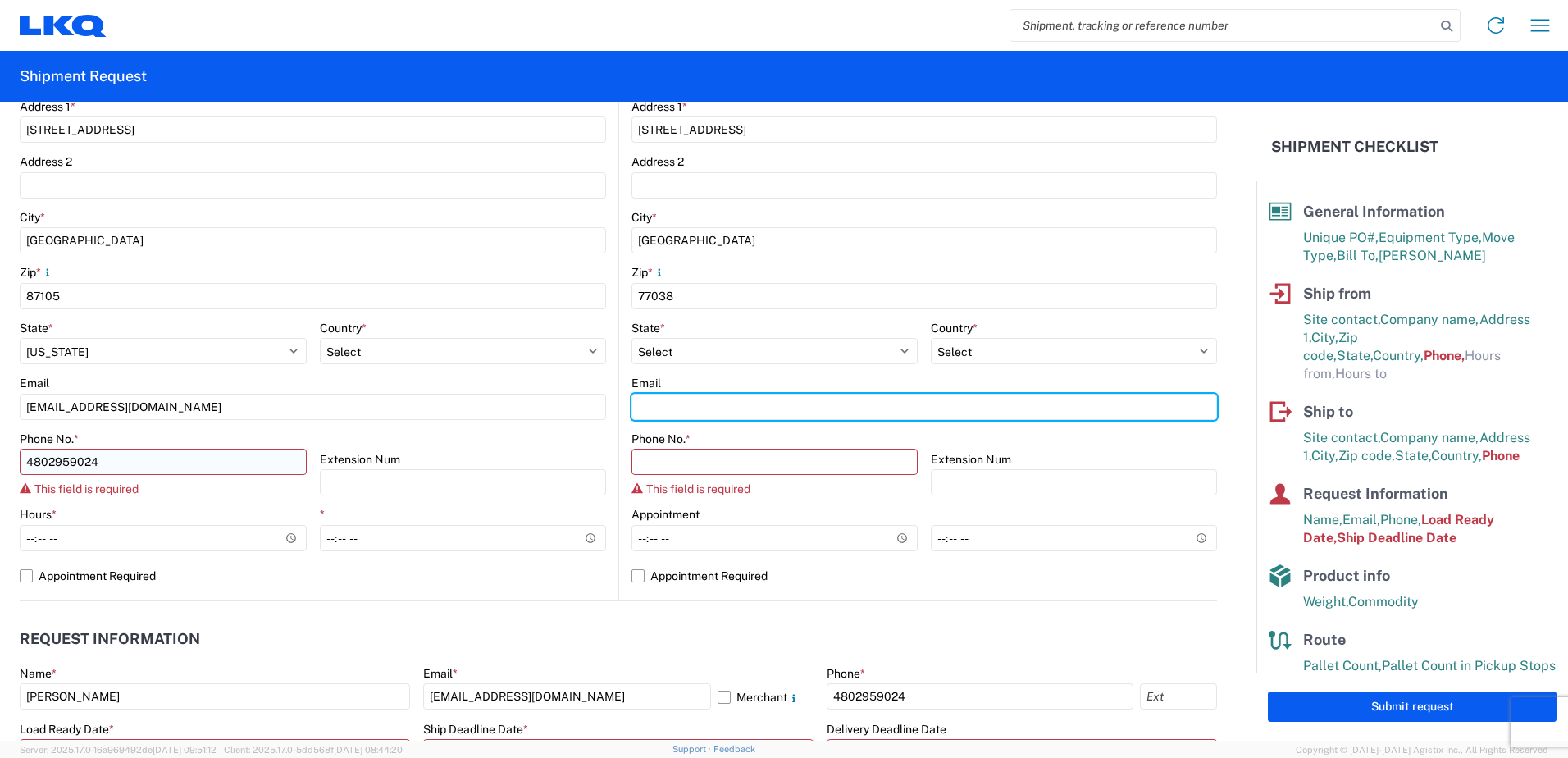
type input "[EMAIL_ADDRESS][DOMAIN_NAME]"
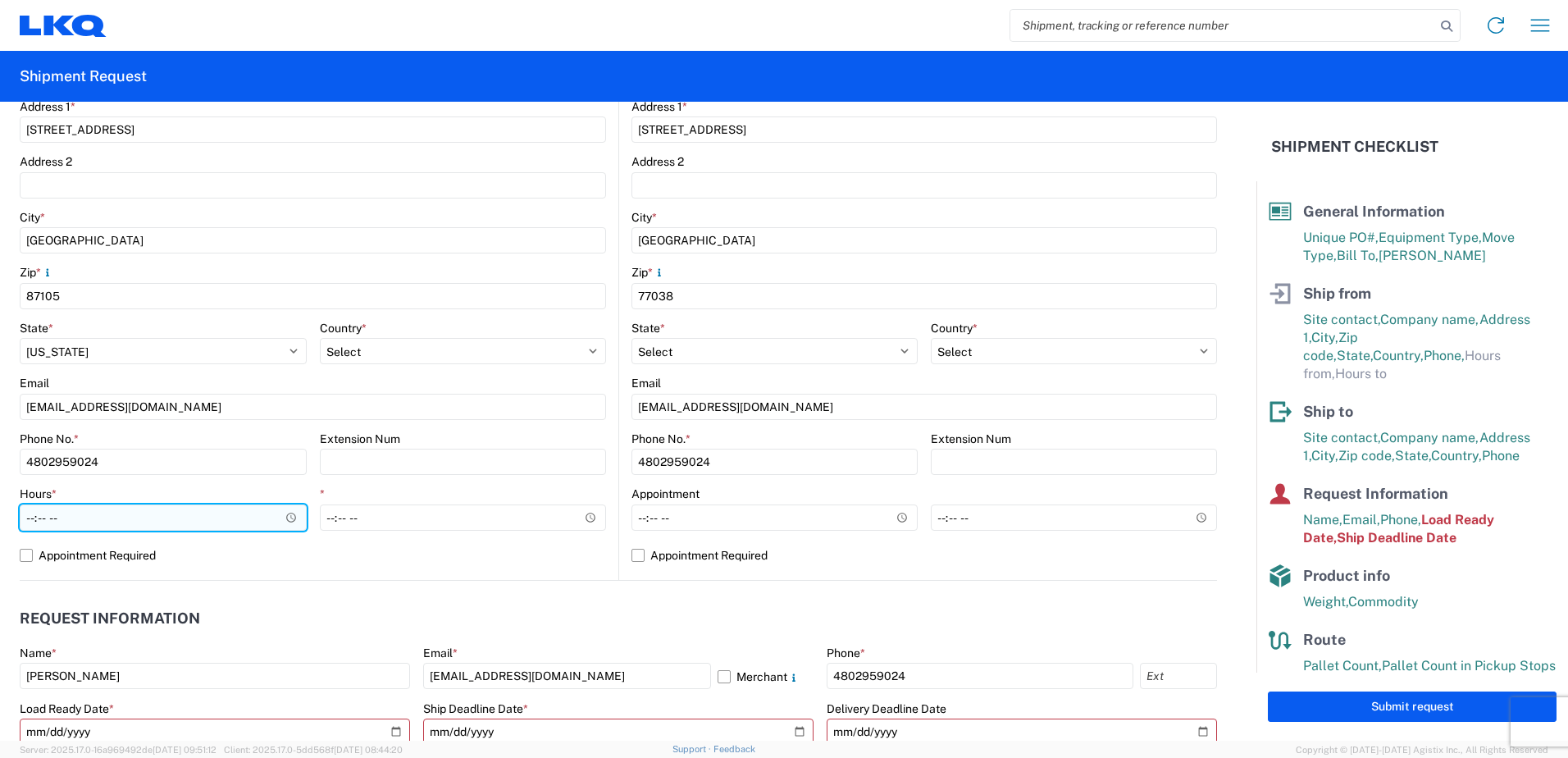
click at [155, 522] on input "Hours *" at bounding box center [163, 518] width 287 height 26
click at [286, 518] on input "Hours *" at bounding box center [163, 518] width 287 height 26
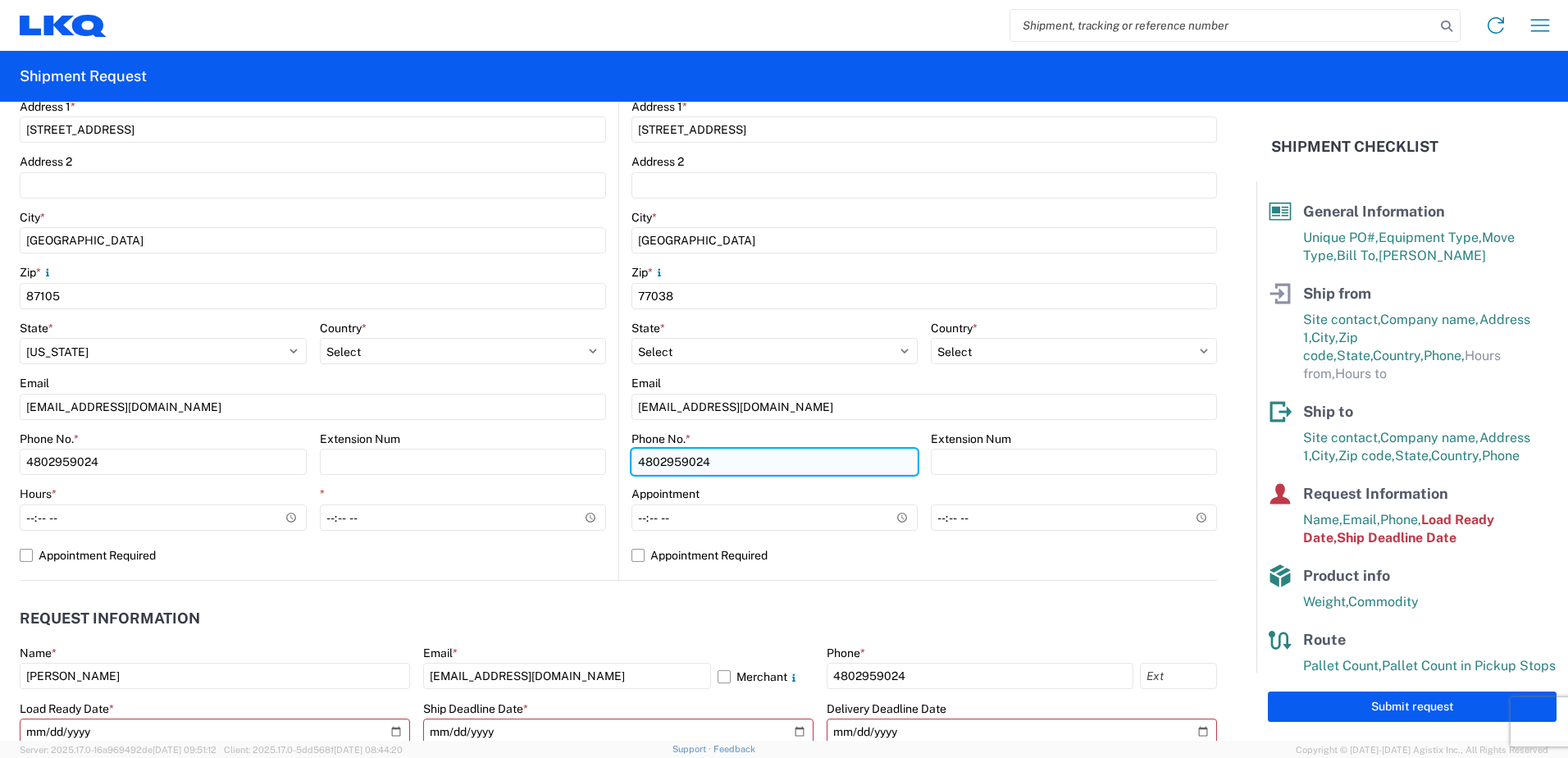
click at [733, 465] on input "4802959024" at bounding box center [775, 461] width 286 height 26
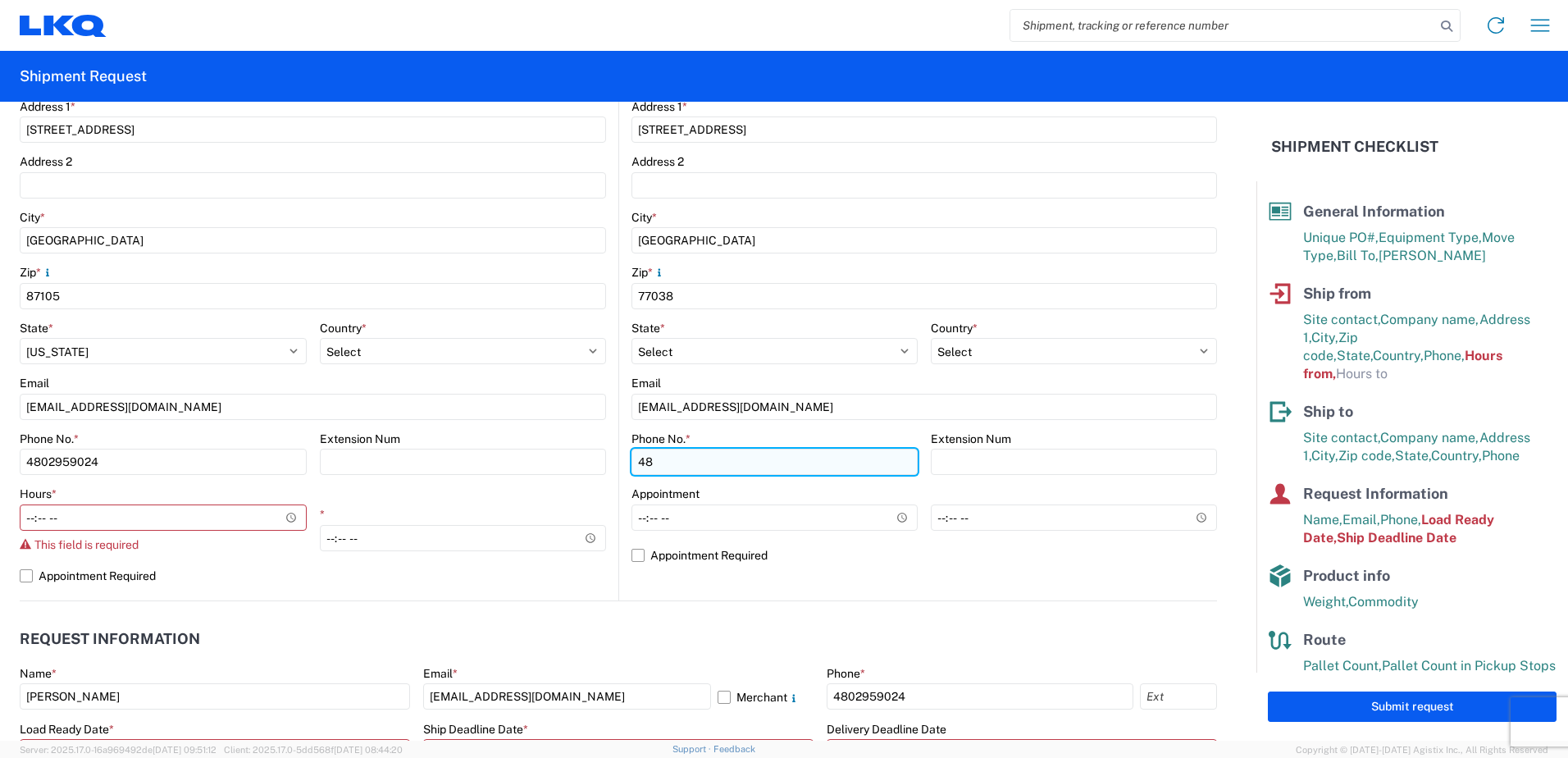
type input "4"
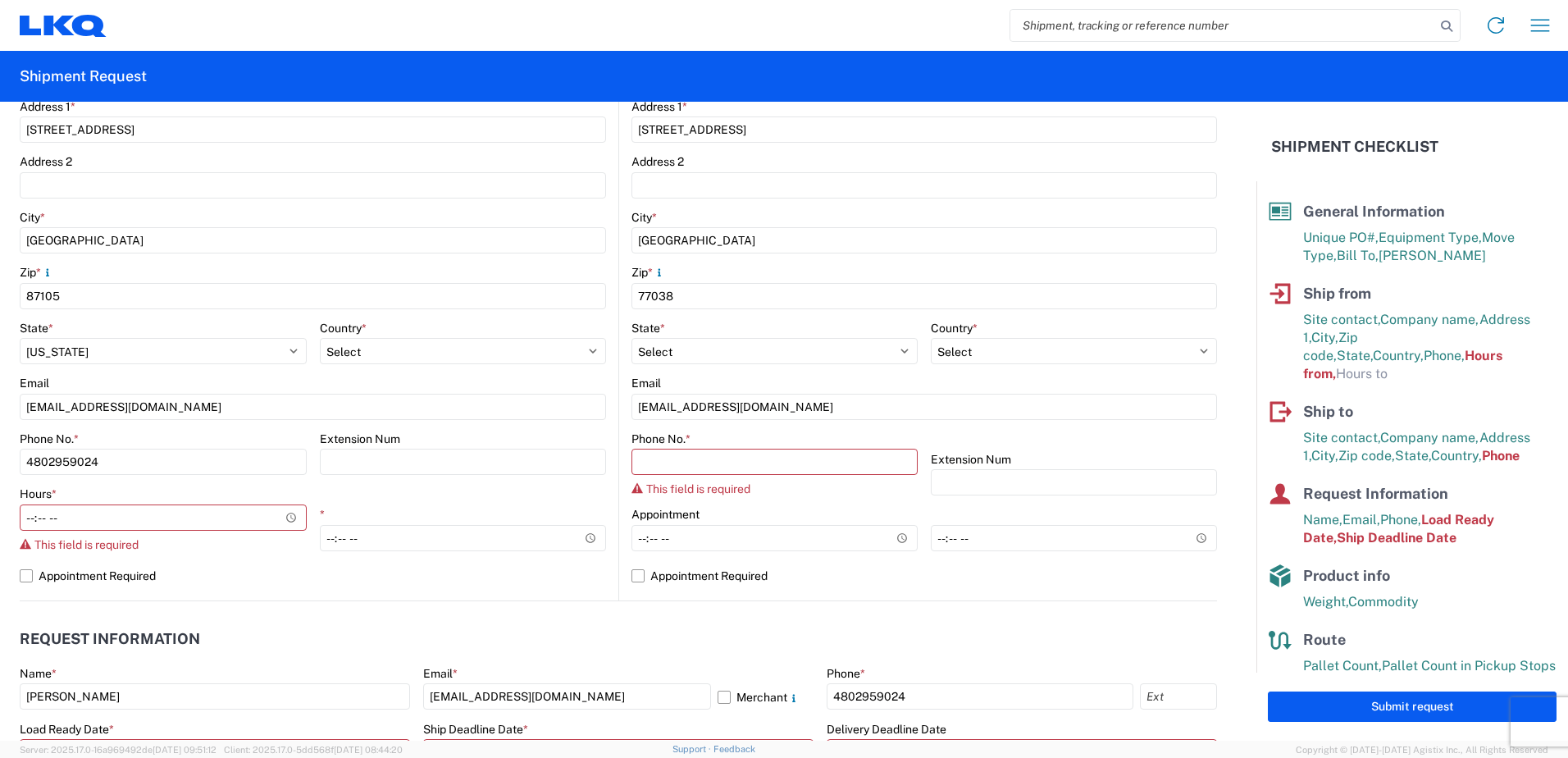
click at [656, 661] on agx-form-section "Request Information Name * [PERSON_NAME] Email * [EMAIL_ADDRESS][DOMAIN_NAME] M…" at bounding box center [618, 709] width 1197 height 176
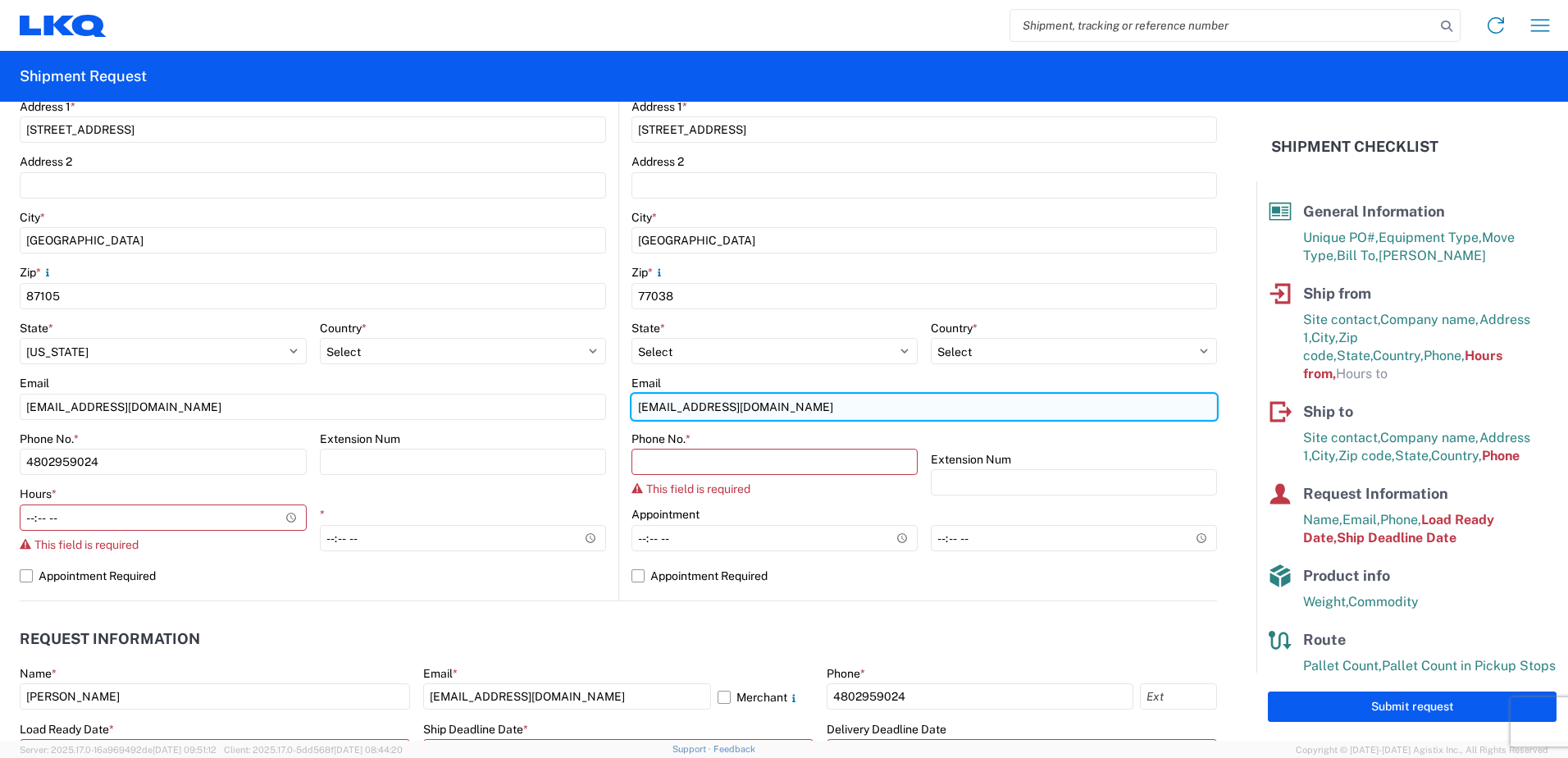
click at [606, 406] on input "[EMAIL_ADDRESS][DOMAIN_NAME]" at bounding box center [313, 407] width 586 height 26
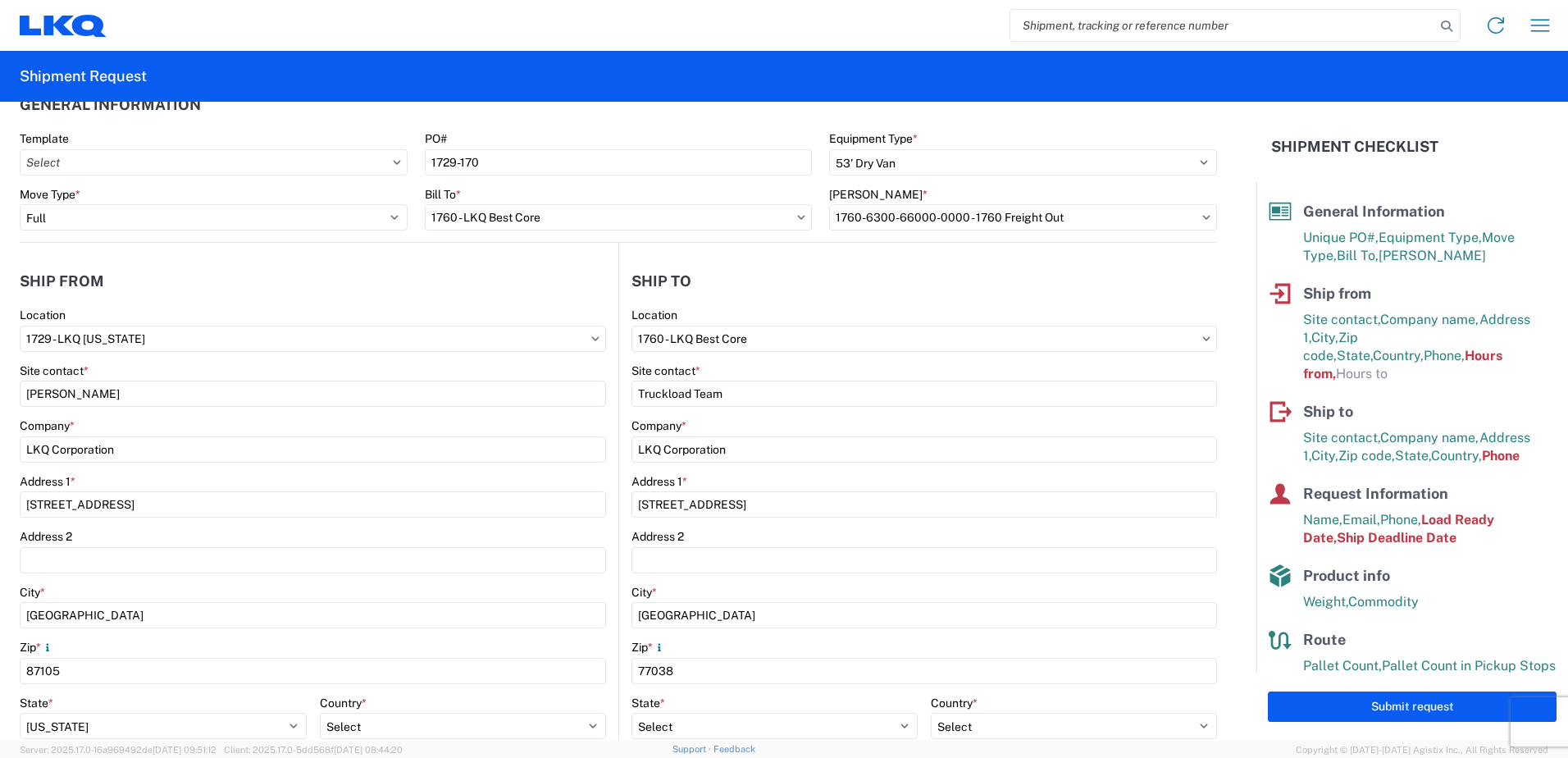
scroll to position [0, 0]
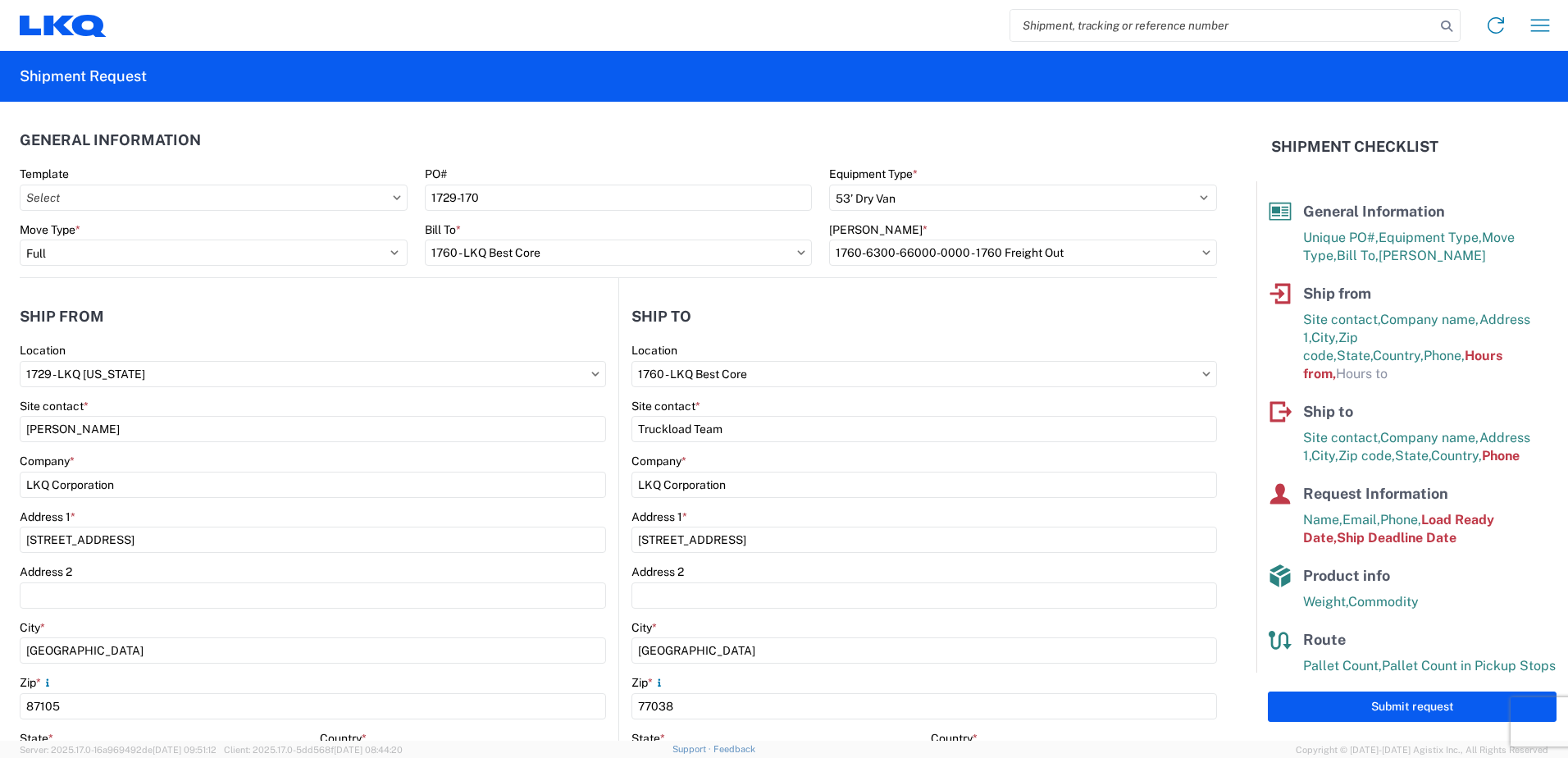
drag, startPoint x: 946, startPoint y: 393, endPoint x: 935, endPoint y: 389, distance: 11.7
click at [945, 392] on agx-form-control-wrapper-v2 "Location 1760 - LKQ Best Core" at bounding box center [924, 371] width 585 height 55
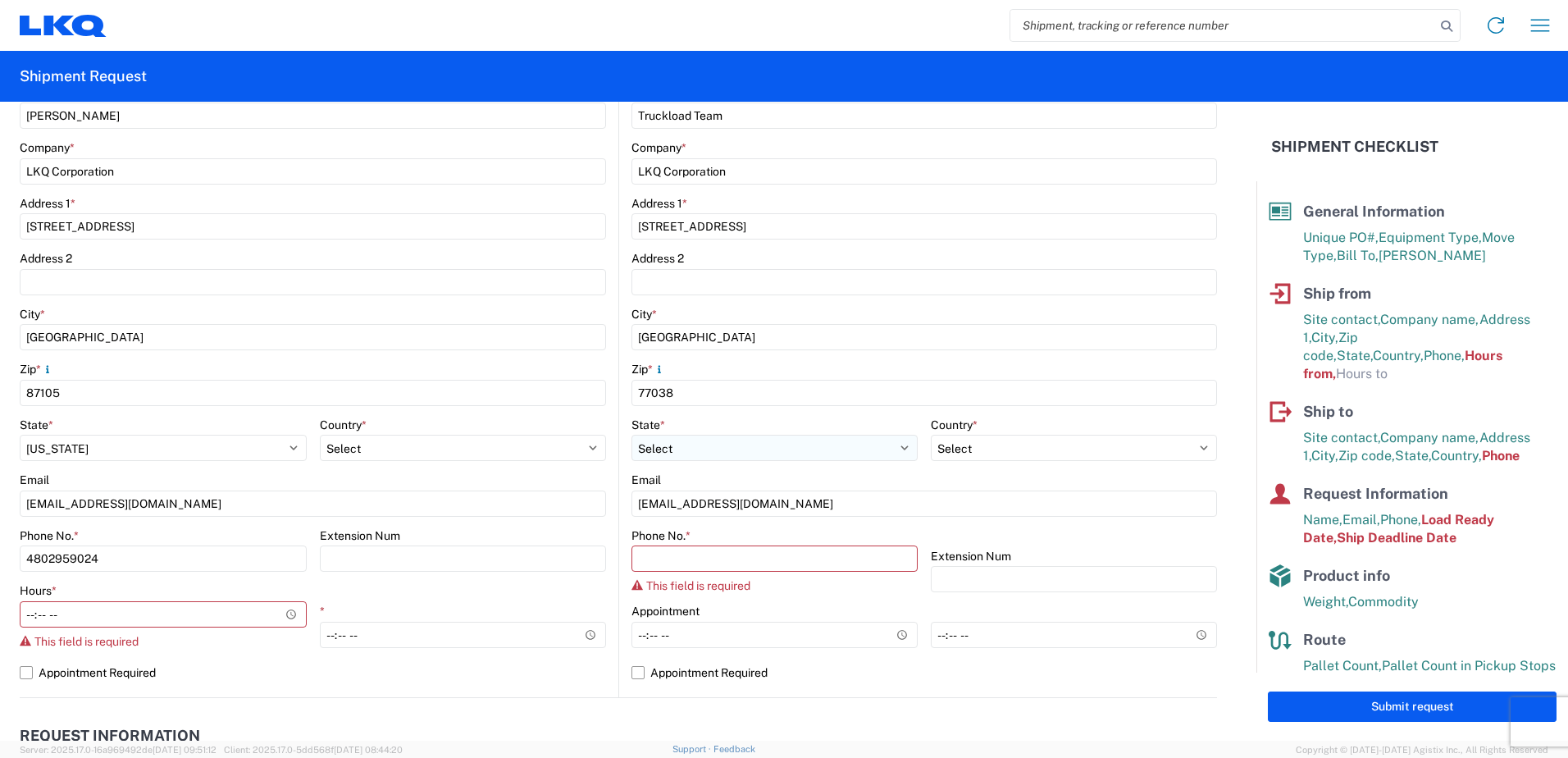
scroll to position [328, 0]
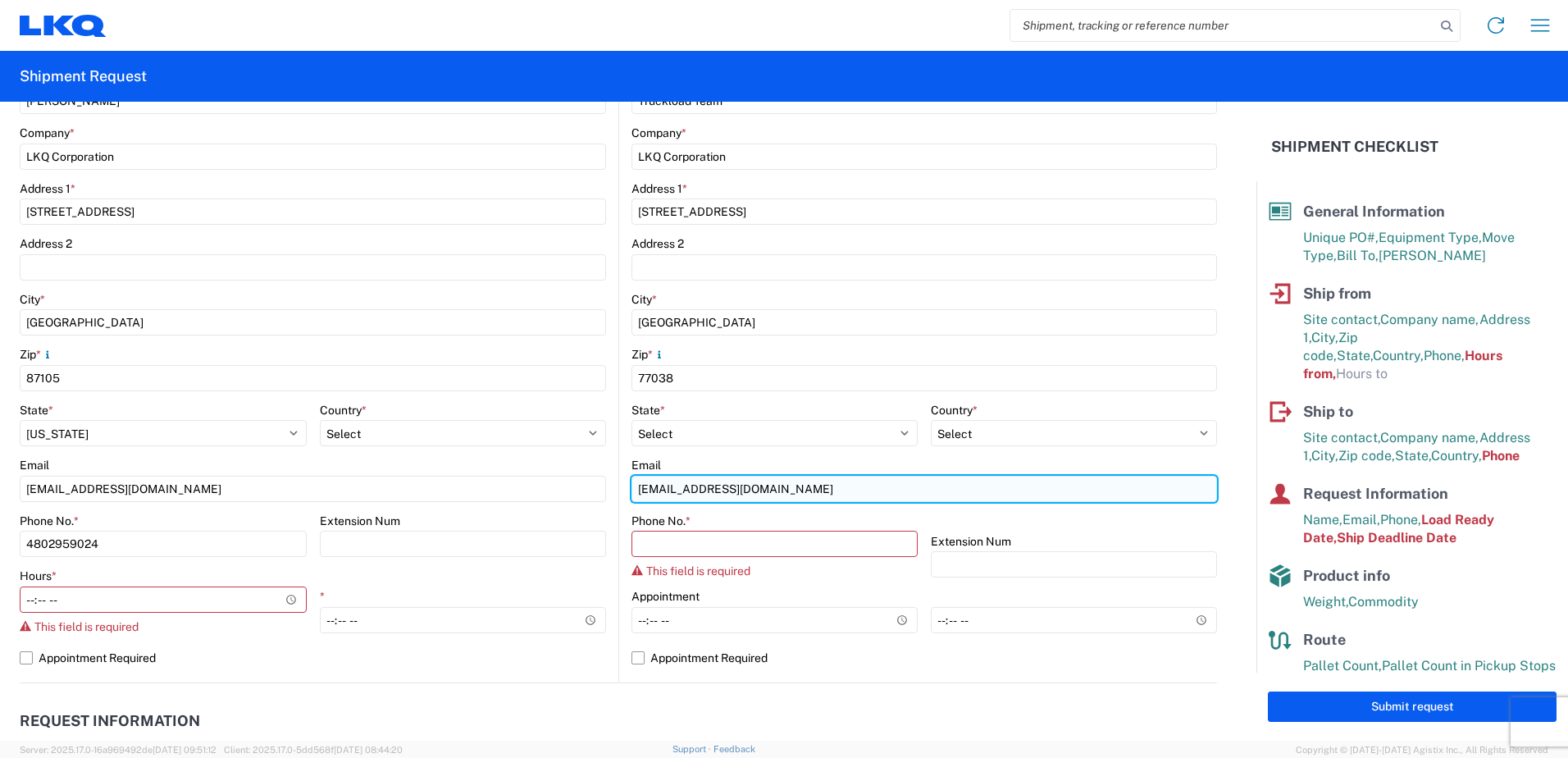
click at [606, 495] on input "[EMAIL_ADDRESS][DOMAIN_NAME]" at bounding box center [313, 488] width 586 height 26
type input "d"
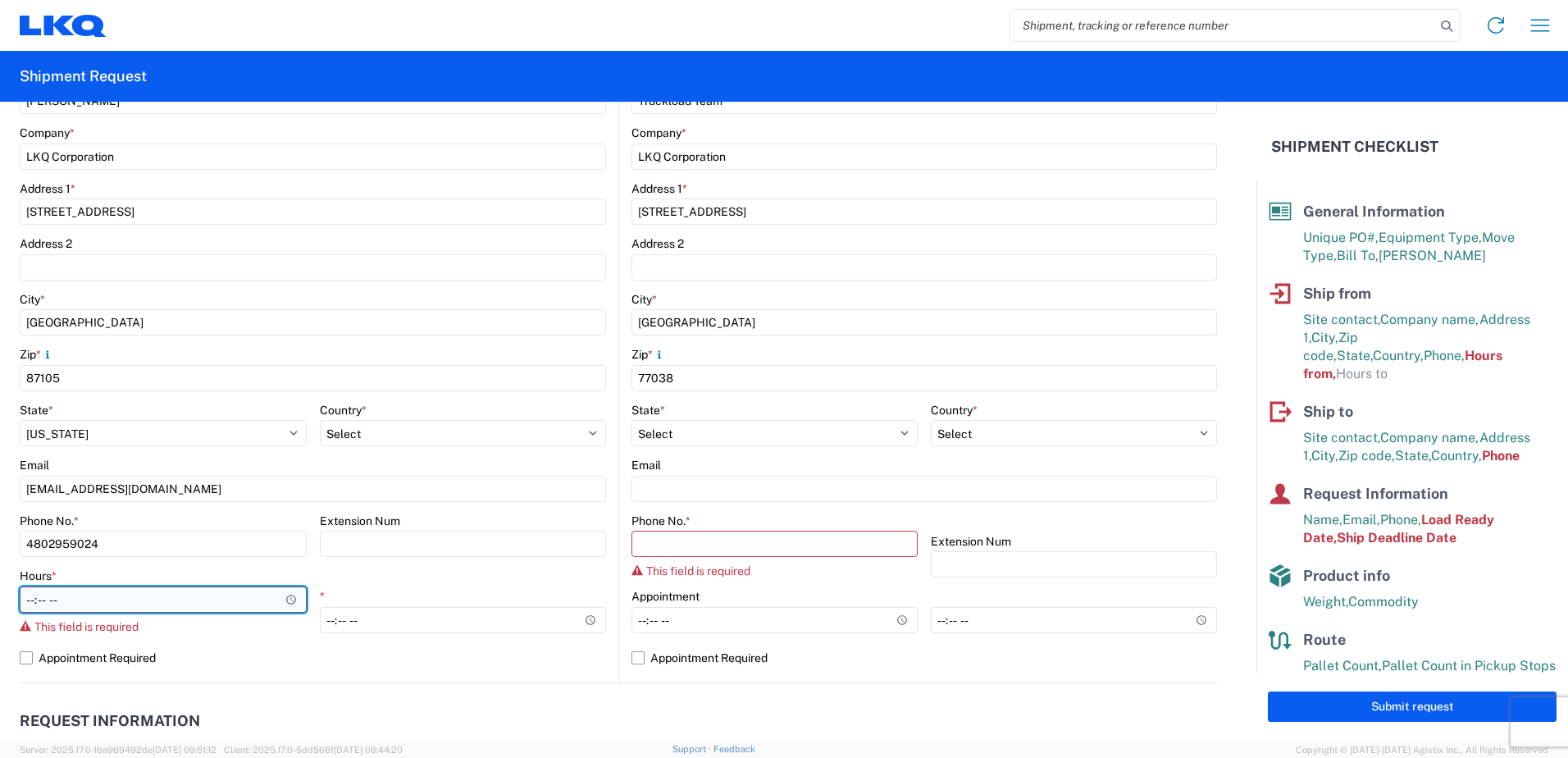
click at [130, 598] on input "Hours *" at bounding box center [163, 599] width 287 height 26
type input "05:00"
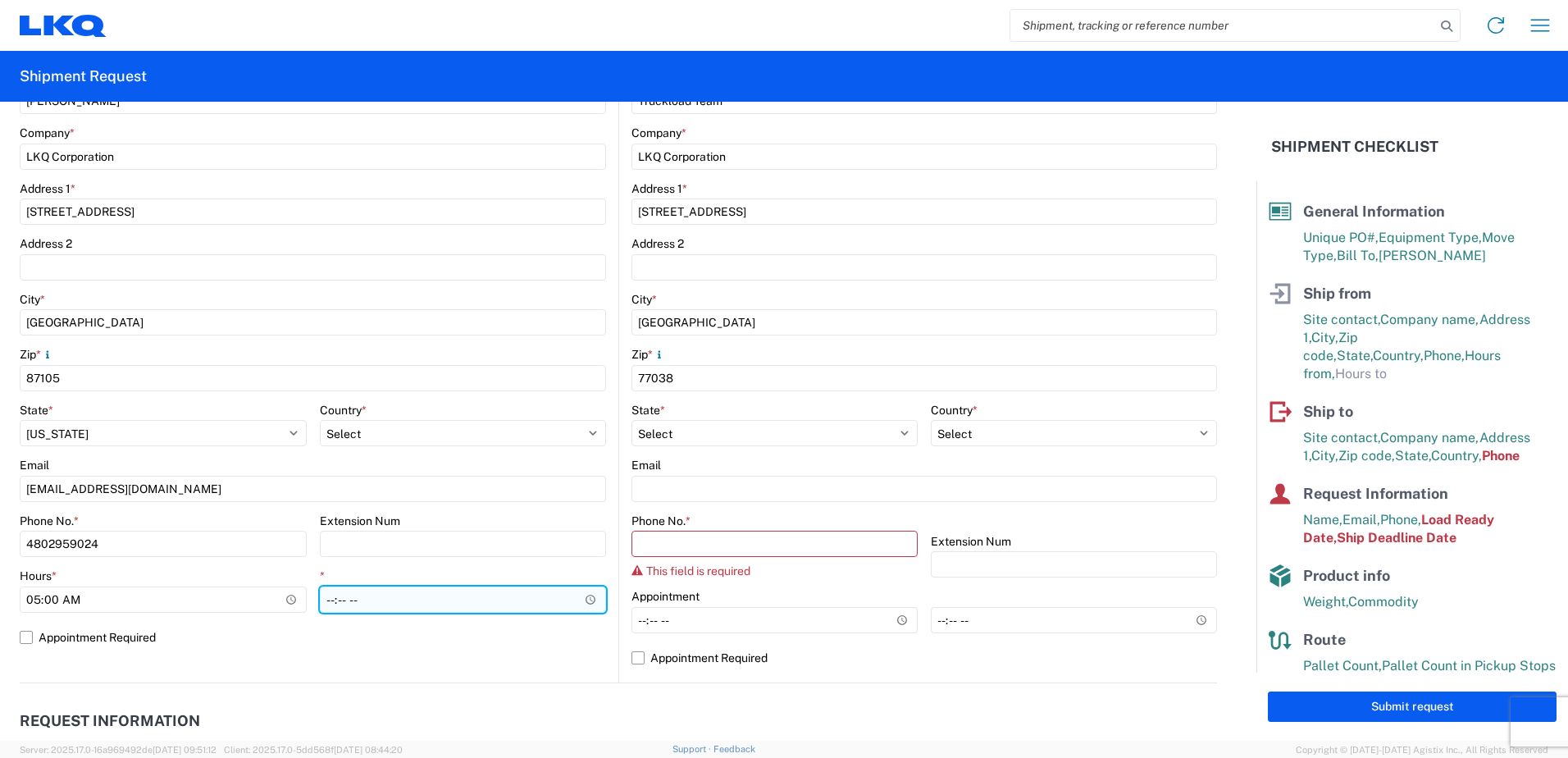
click at [335, 605] on input "*" at bounding box center [463, 599] width 287 height 26
click at [326, 600] on input "*" at bounding box center [463, 599] width 287 height 26
type input "14:00"
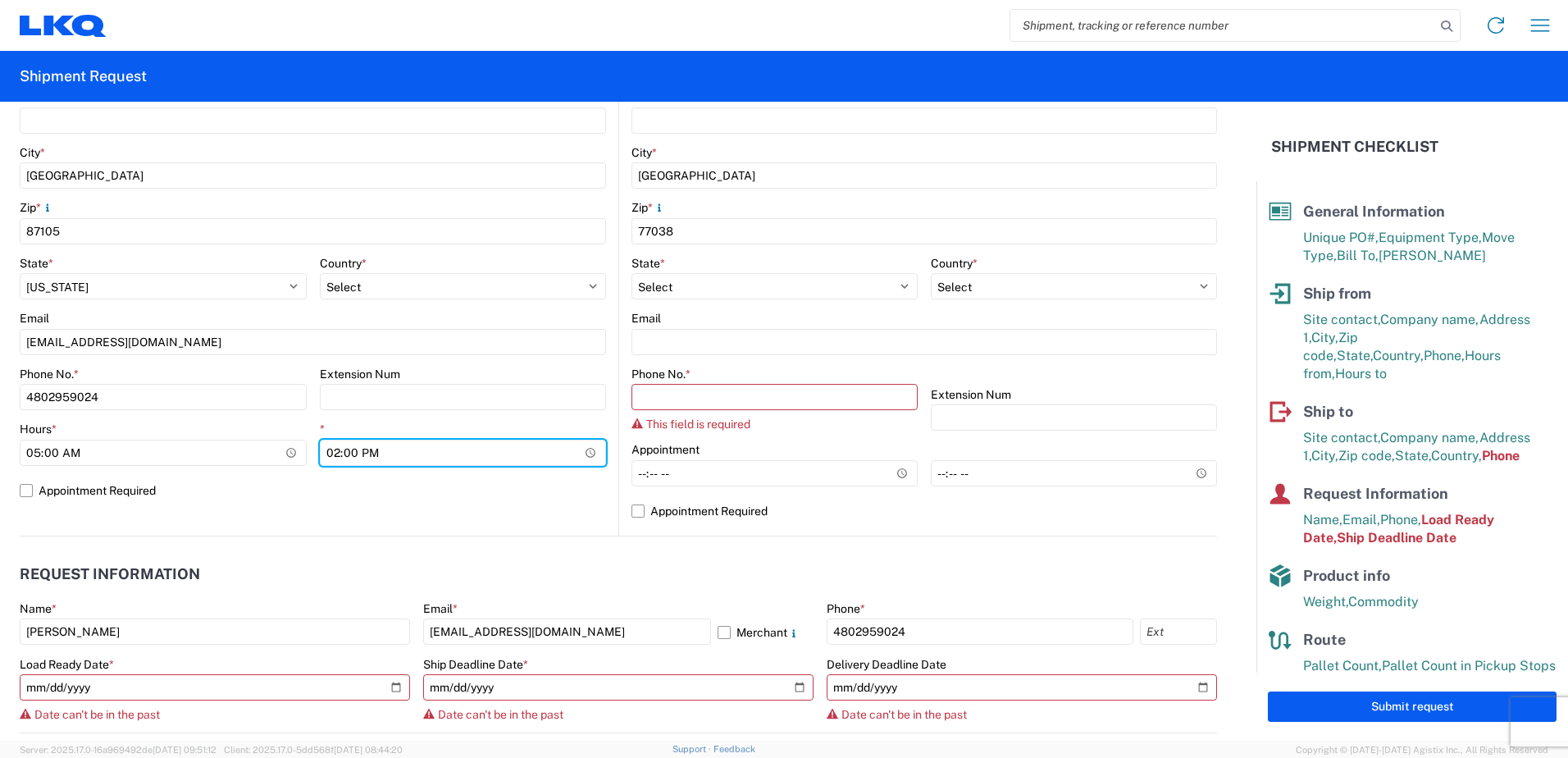
scroll to position [493, 0]
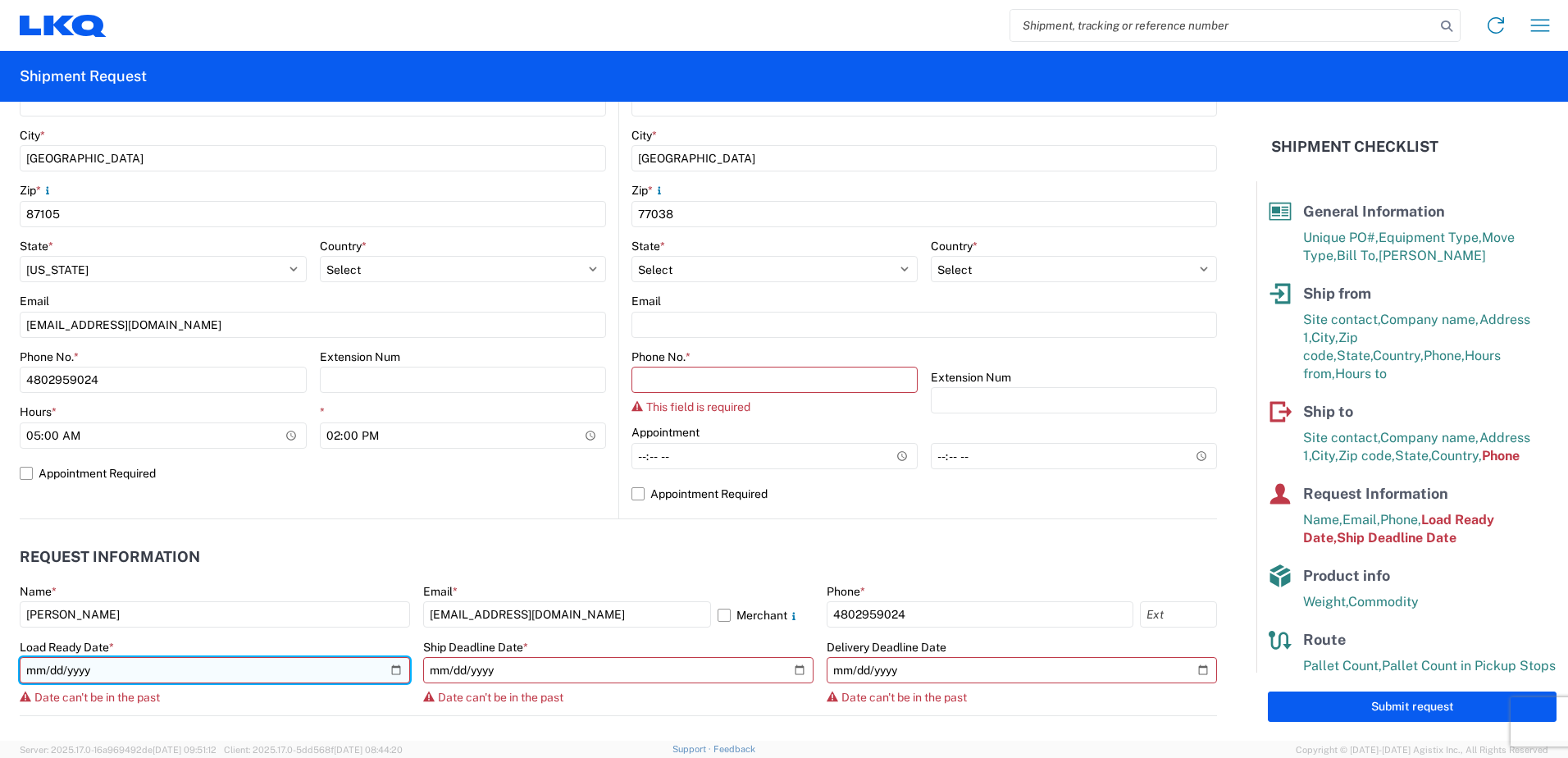
click at [391, 670] on input "[DATE]" at bounding box center [214, 670] width 390 height 26
type input "[DATE]"
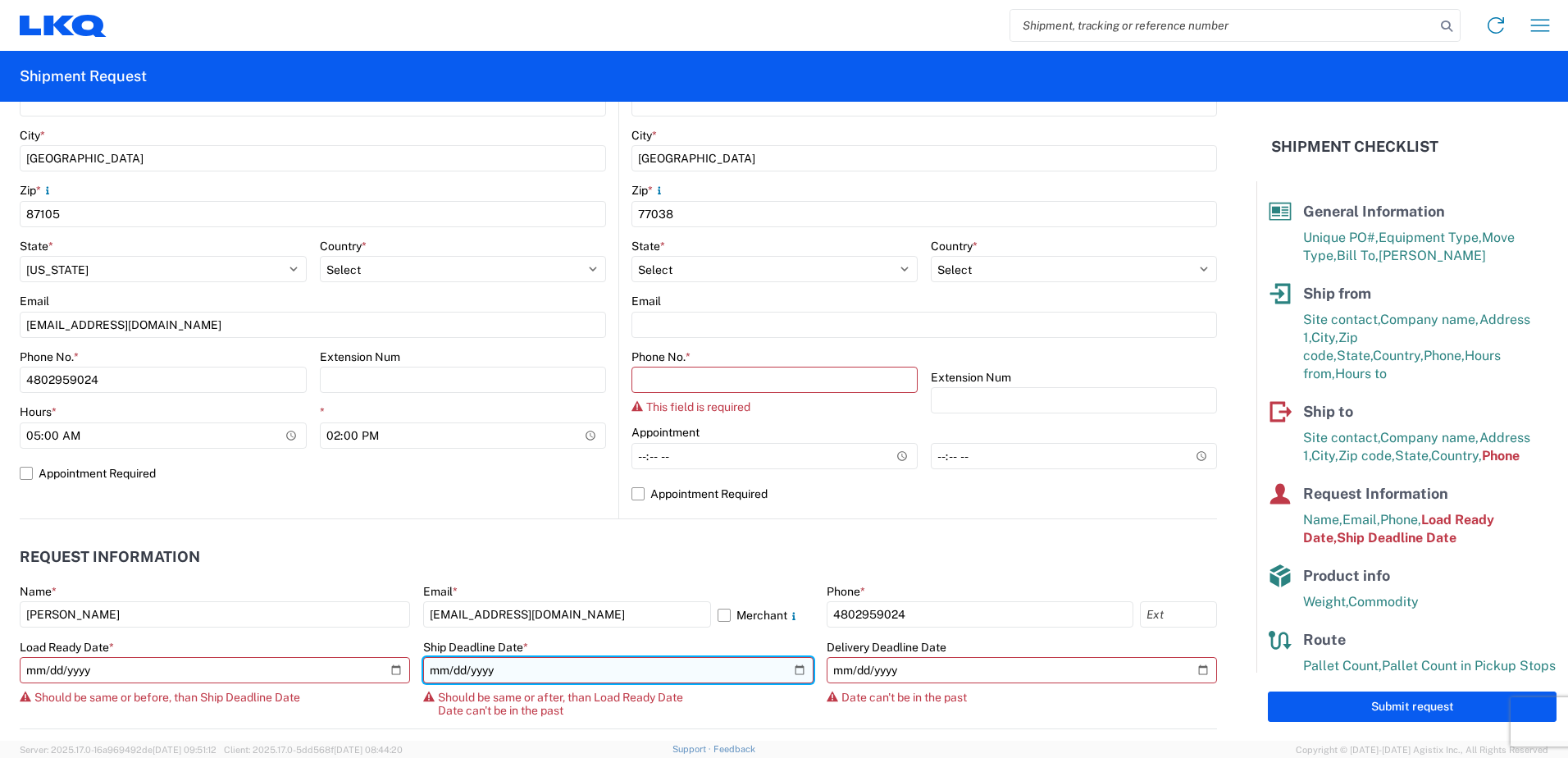
click at [790, 668] on input "[DATE]" at bounding box center [618, 670] width 390 height 26
type input "[DATE]"
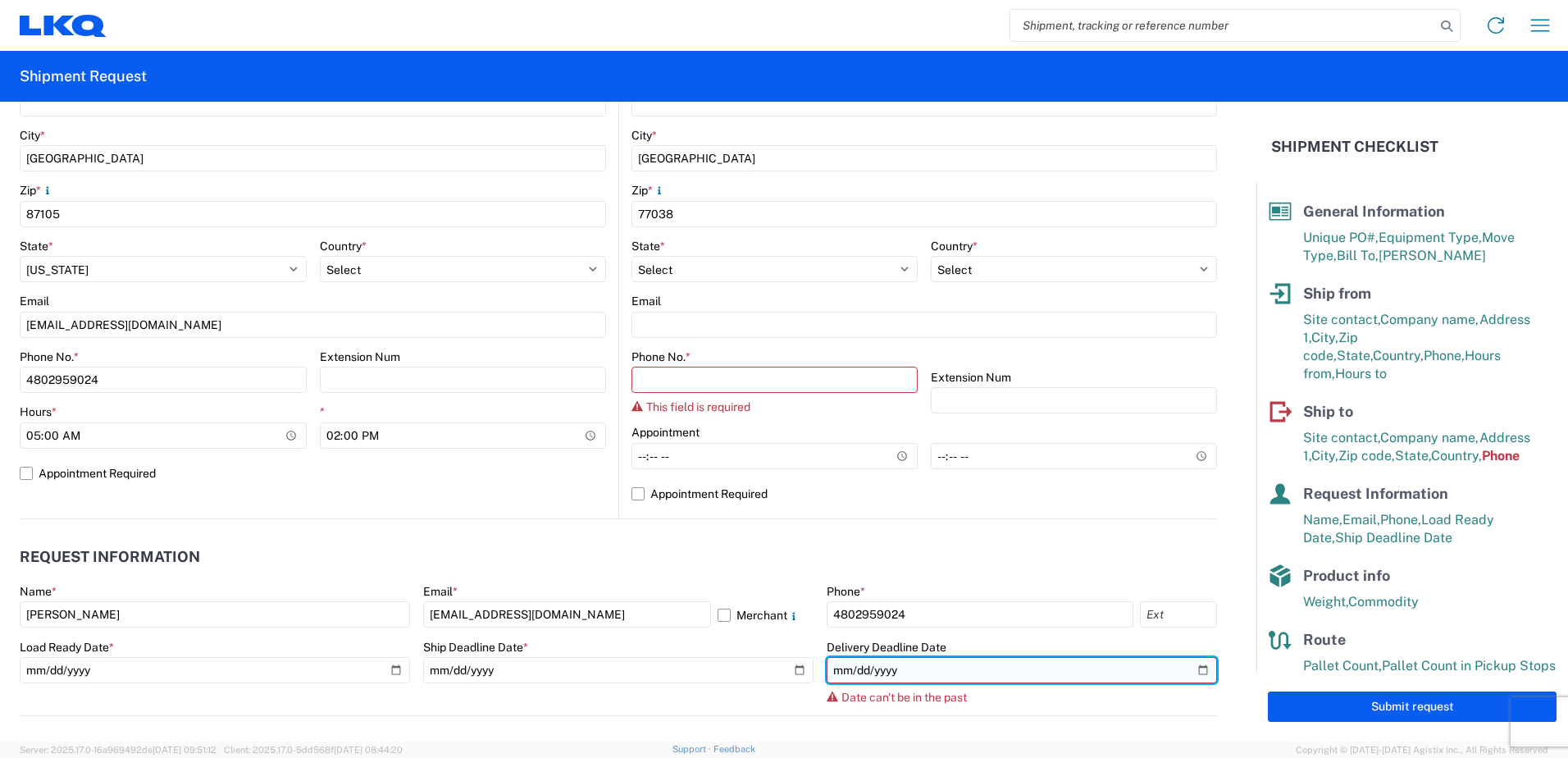
click at [1186, 669] on input "[DATE]" at bounding box center [1021, 670] width 390 height 26
type input "[DATE]"
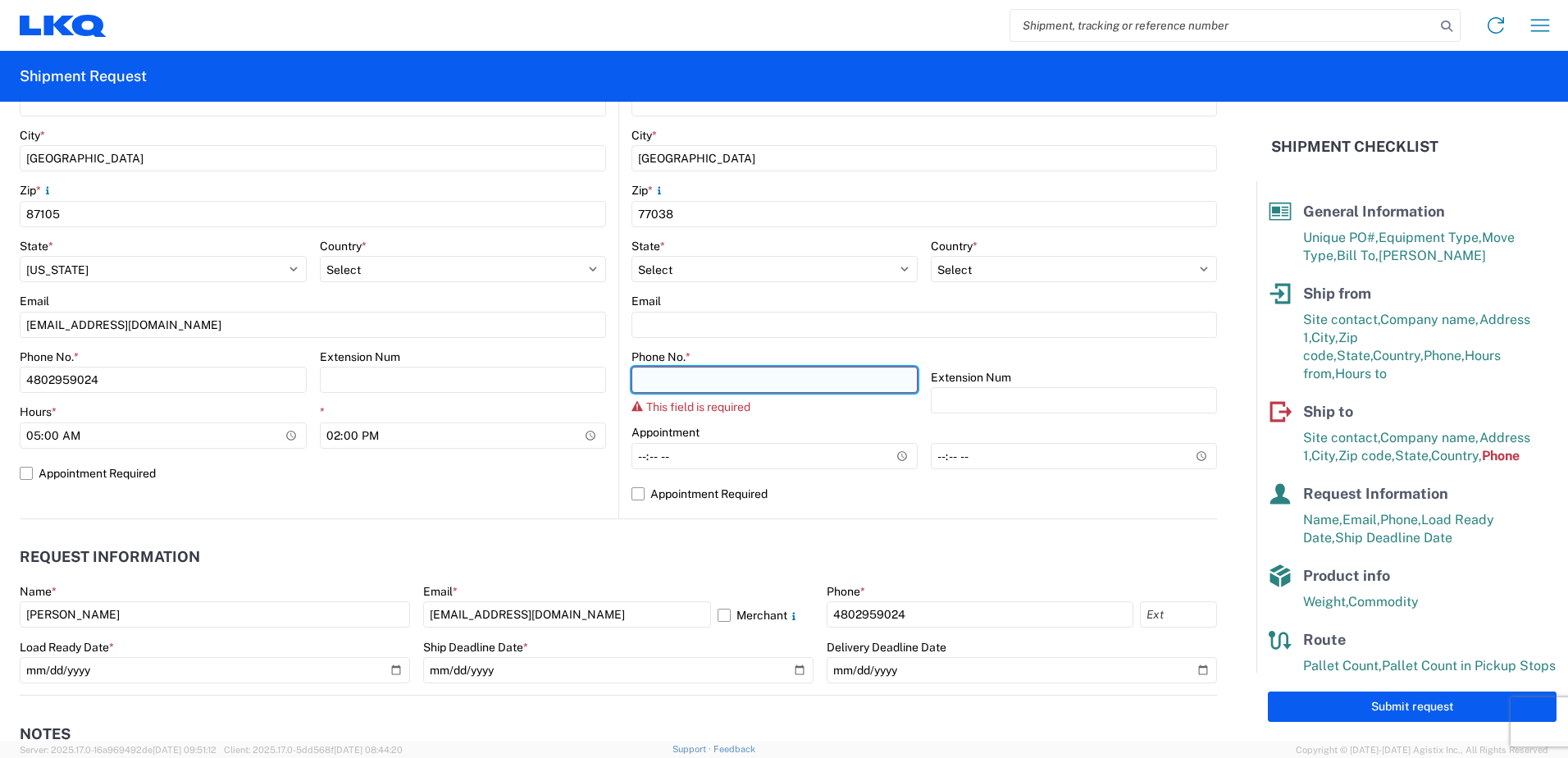
click at [717, 376] on input "Phone No. *" at bounding box center [775, 379] width 286 height 26
type input "4802959024"
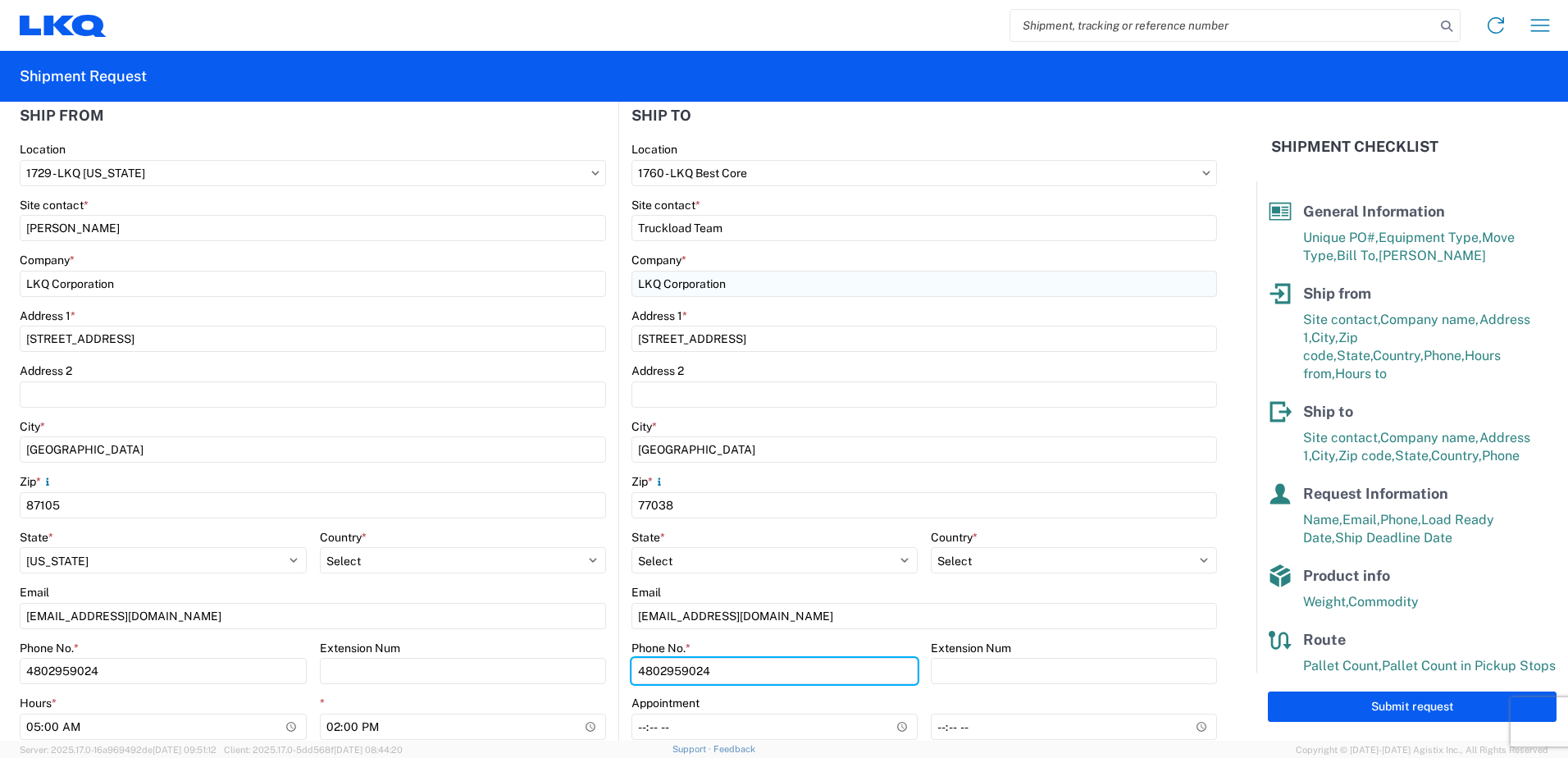
scroll to position [246, 0]
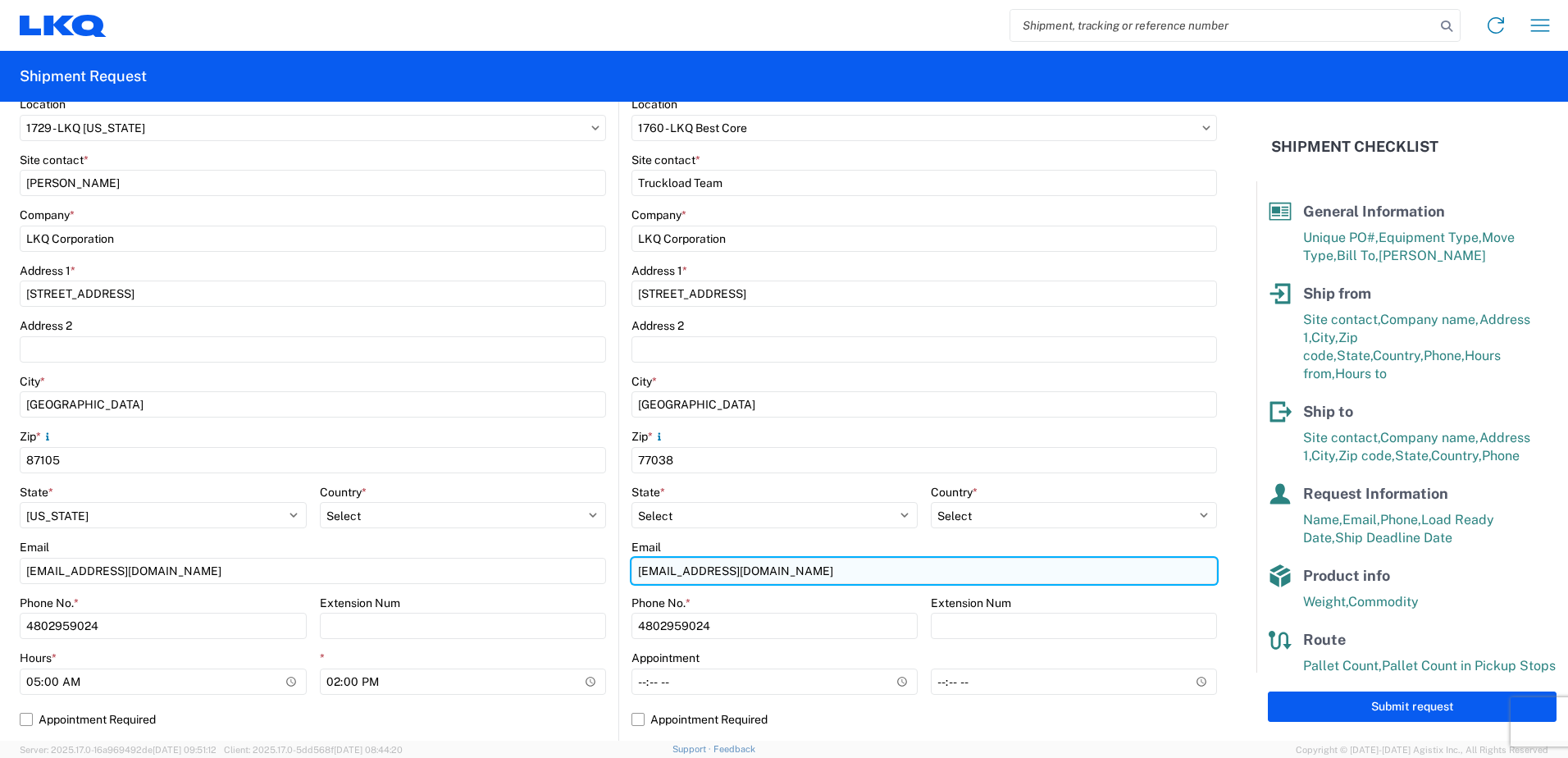
click at [606, 575] on input "[EMAIL_ADDRESS][DOMAIN_NAME]" at bounding box center [313, 570] width 586 height 26
type input "d"
type input "[EMAIL_ADDRESS][DOMAIN_NAME]"
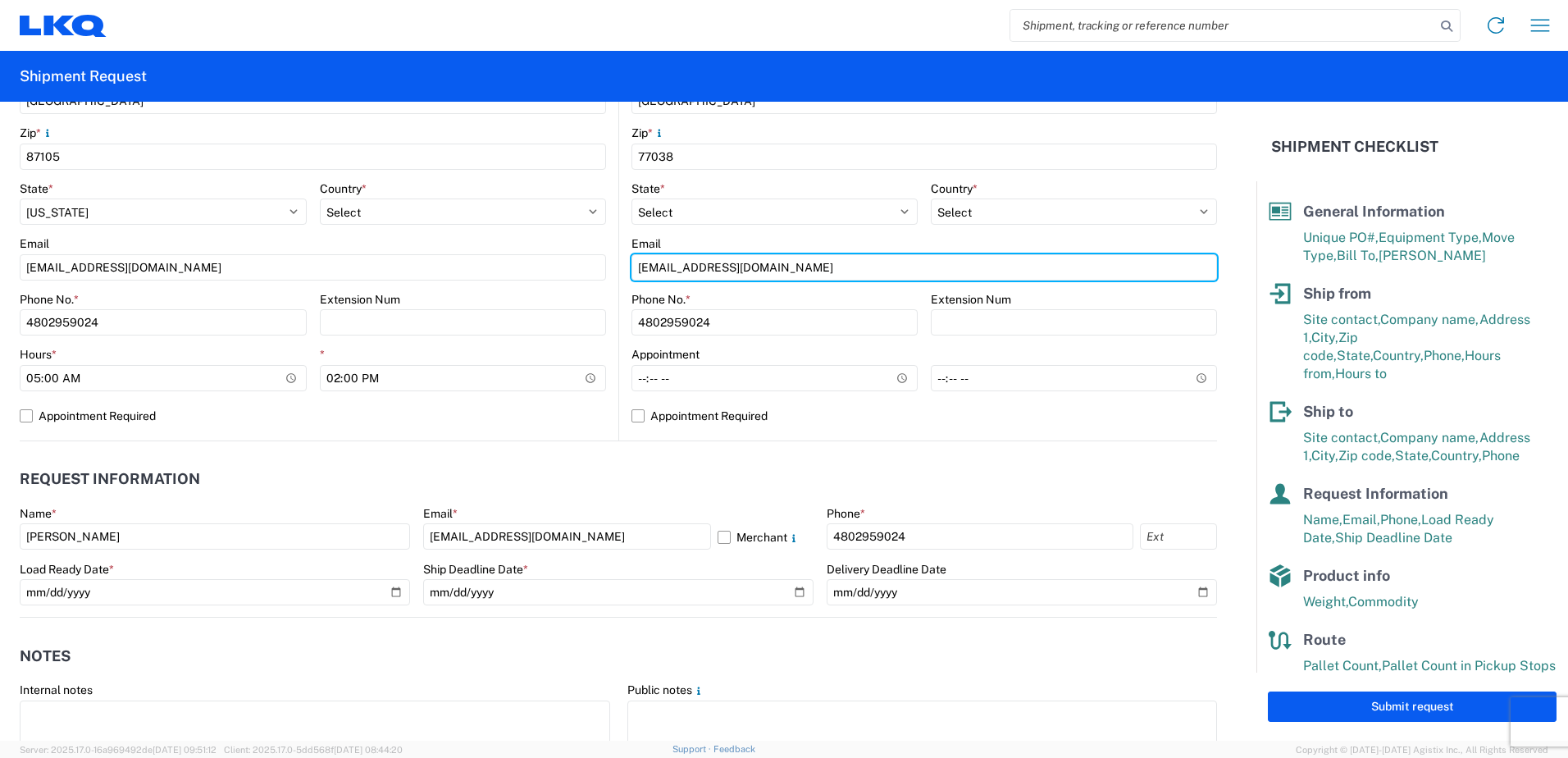
scroll to position [575, 0]
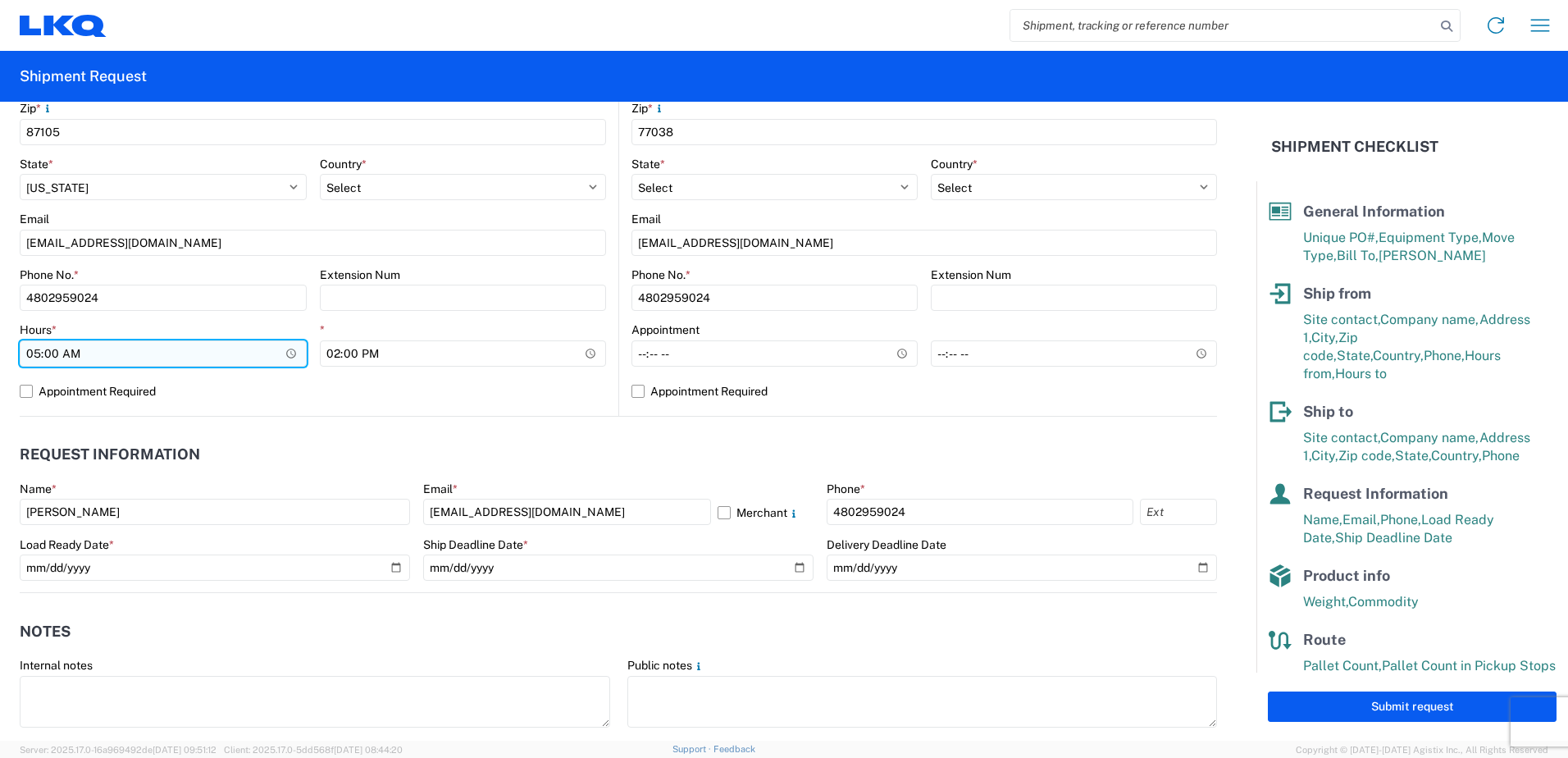
click at [38, 356] on input "05:00" at bounding box center [163, 353] width 287 height 26
type input "06:00"
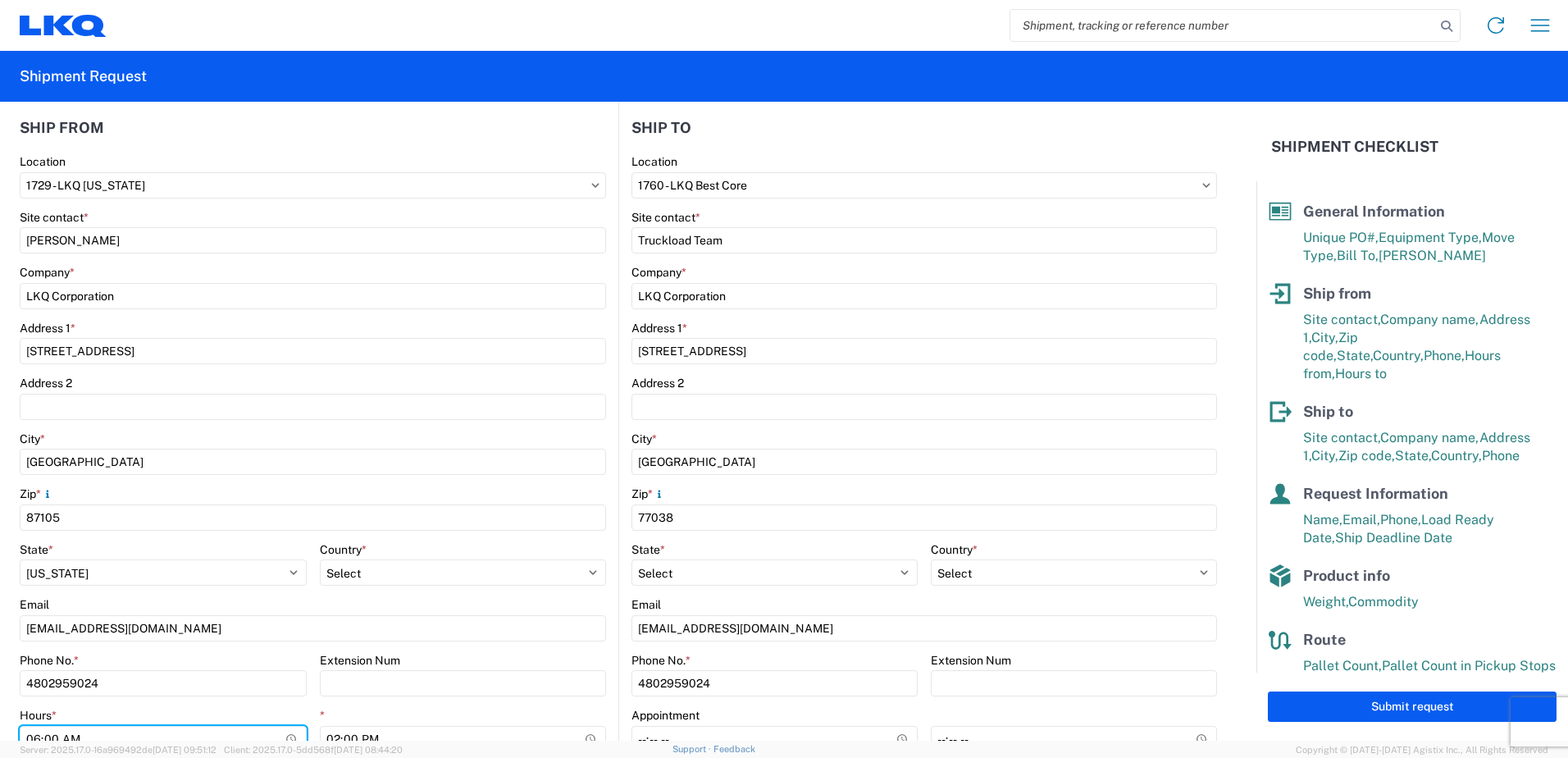
scroll to position [410, 0]
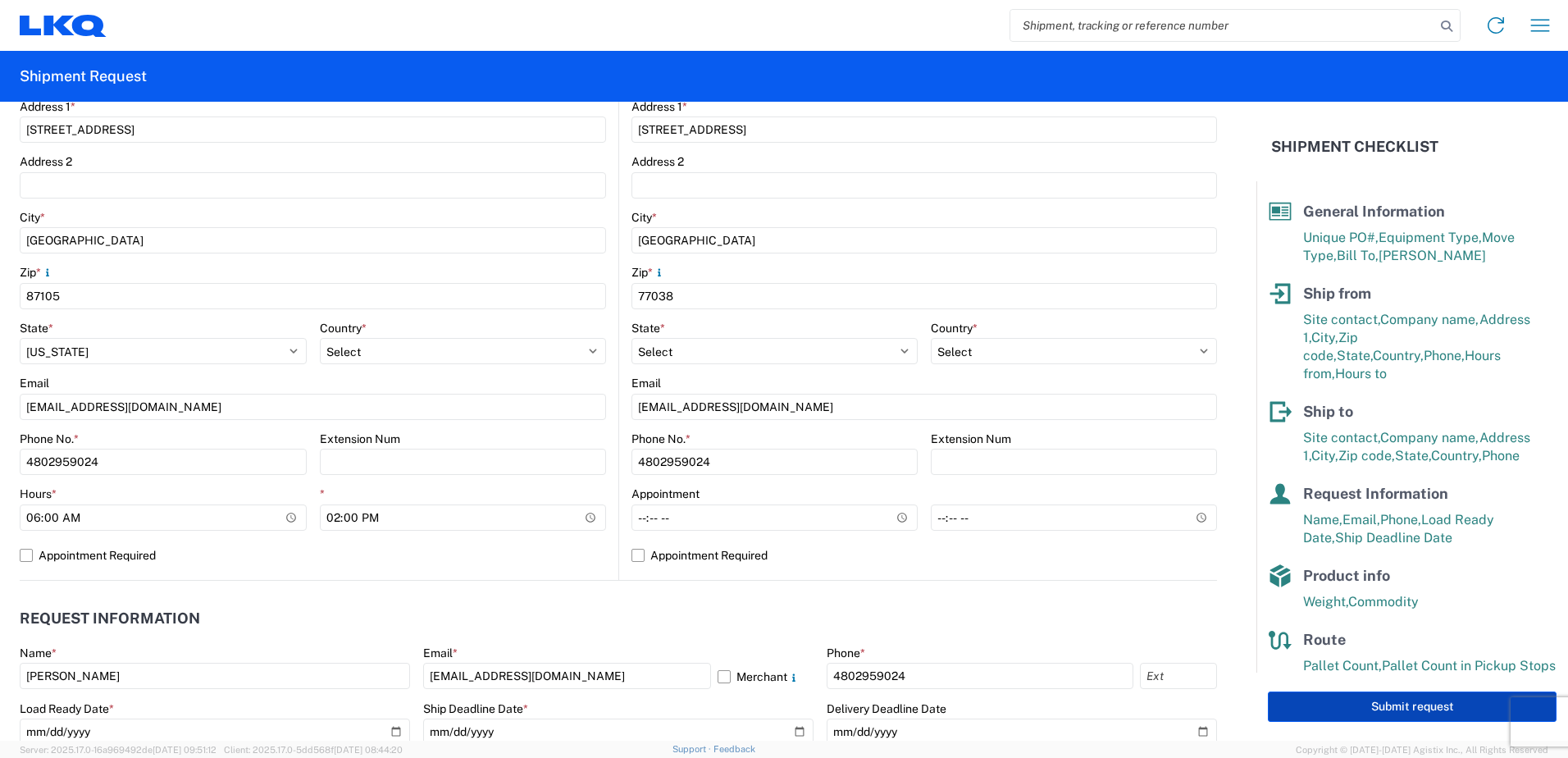
click at [1426, 706] on button "Submit request" at bounding box center [1412, 707] width 289 height 30
select select "US"
